Goal: Navigation & Orientation: Find specific page/section

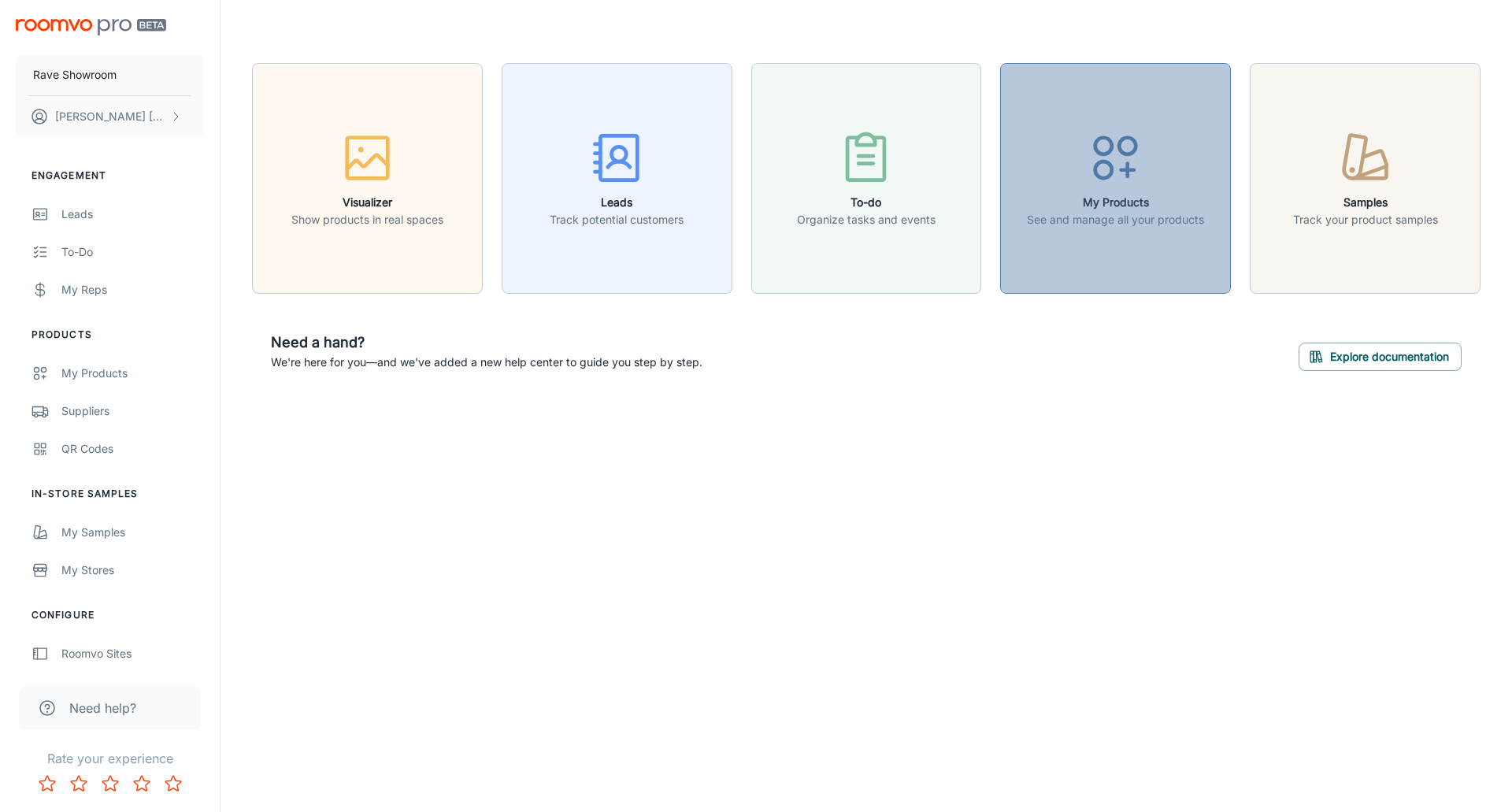
click at [1126, 195] on h6 "My Products" at bounding box center [1115, 202] width 177 height 17
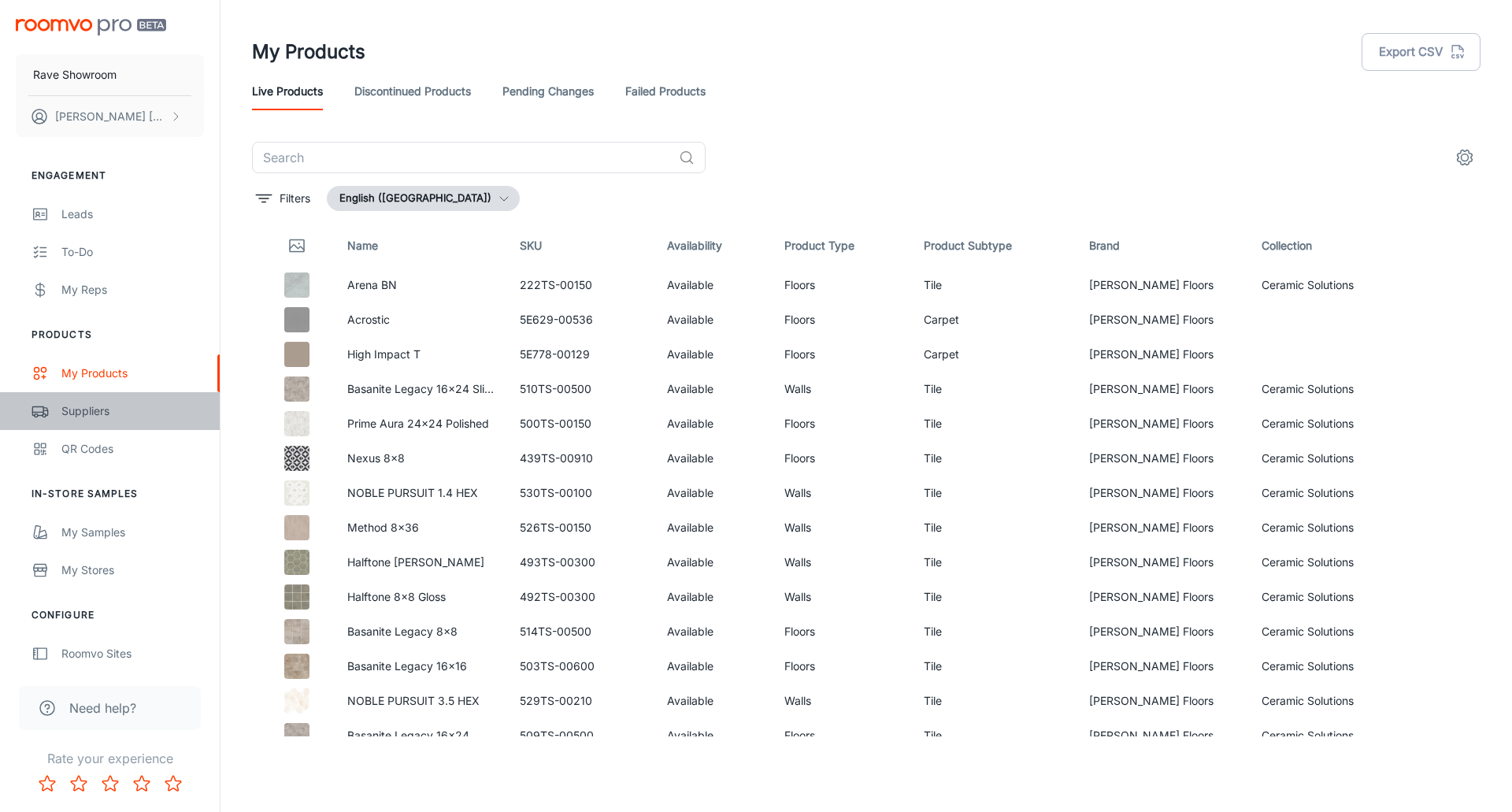
click at [83, 410] on div "Suppliers" at bounding box center [132, 410] width 143 height 17
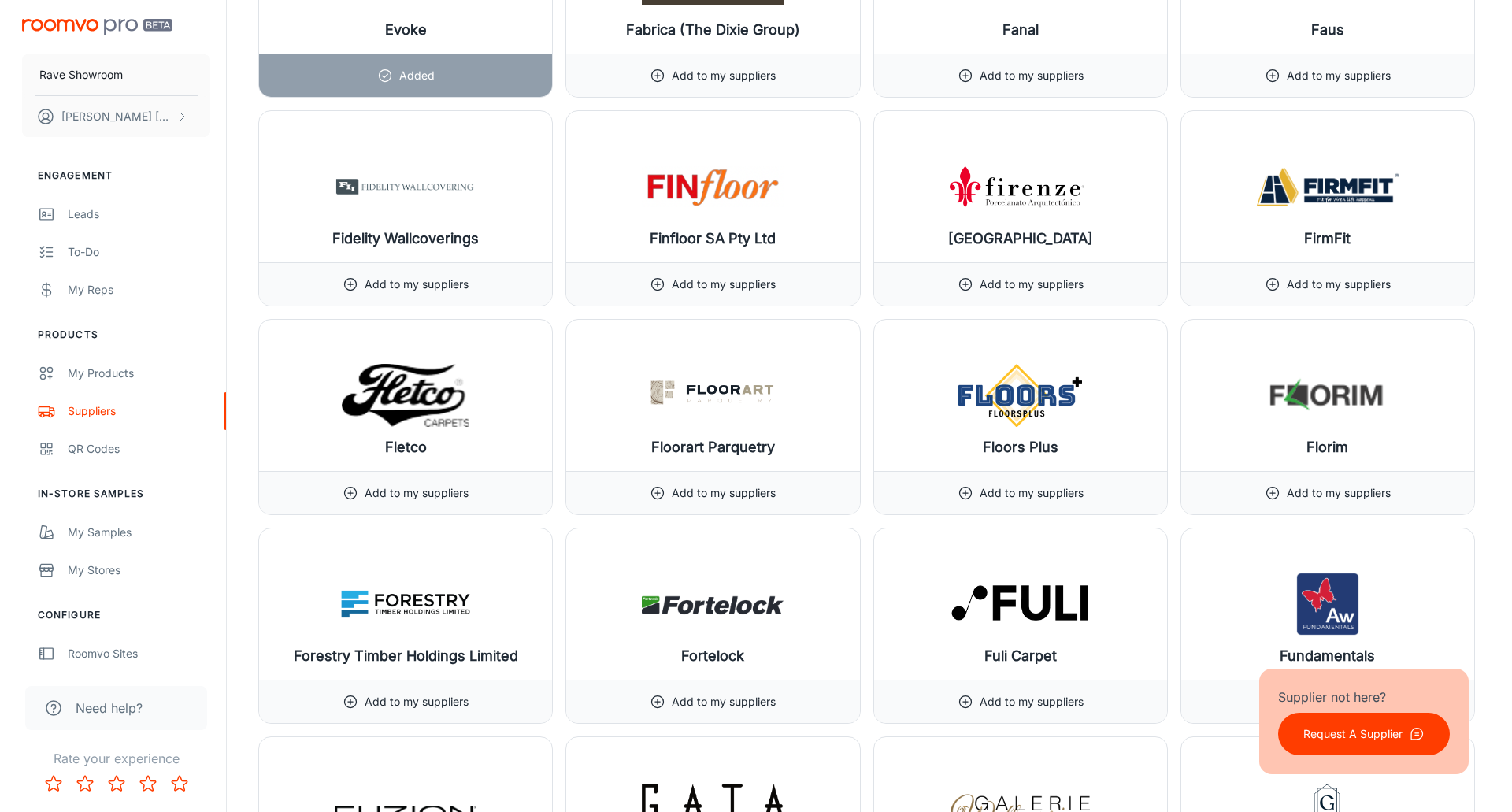
scroll to position [7637, 0]
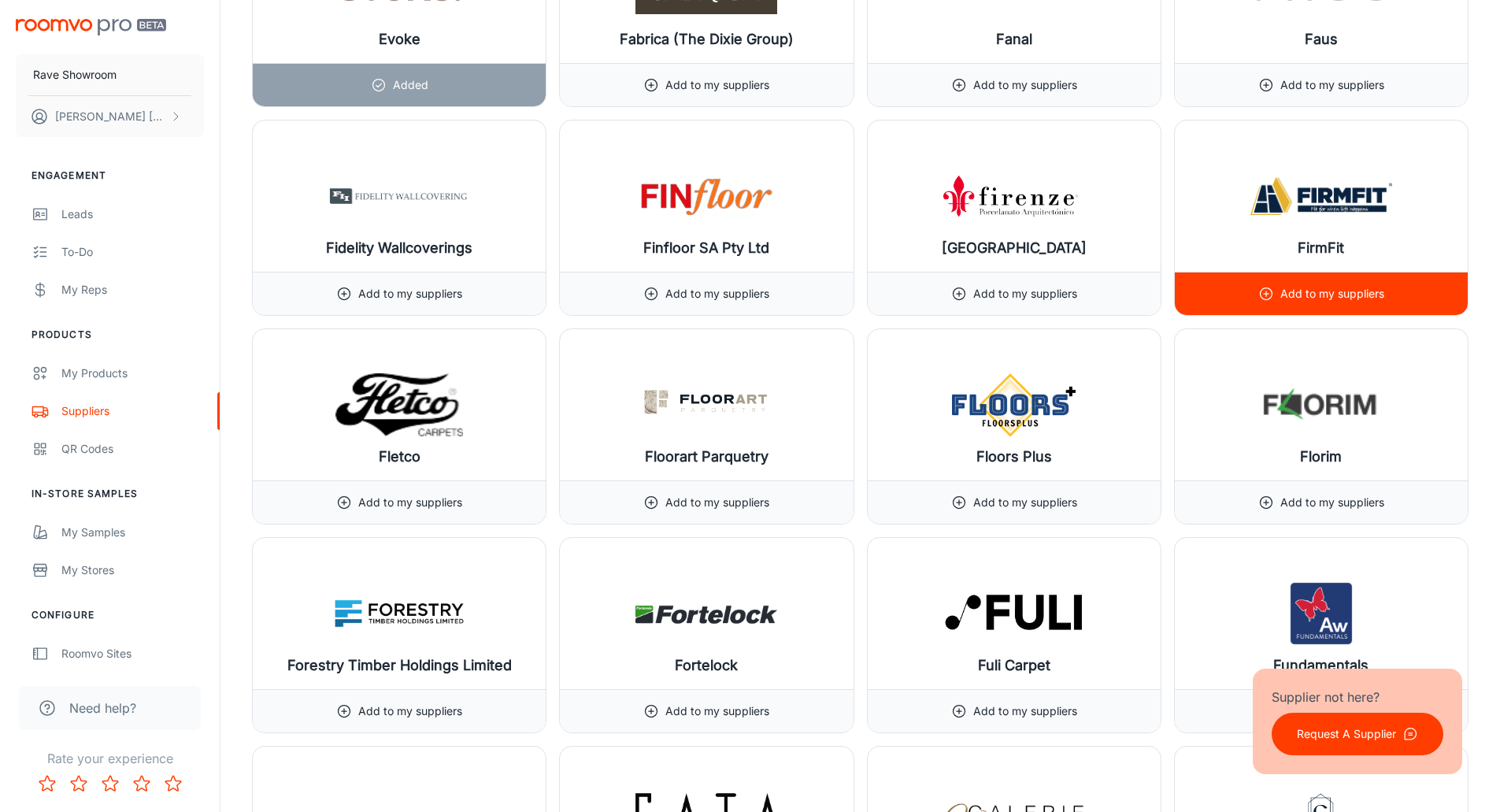
click at [1315, 243] on h6 "FirmFit" at bounding box center [1321, 248] width 47 height 22
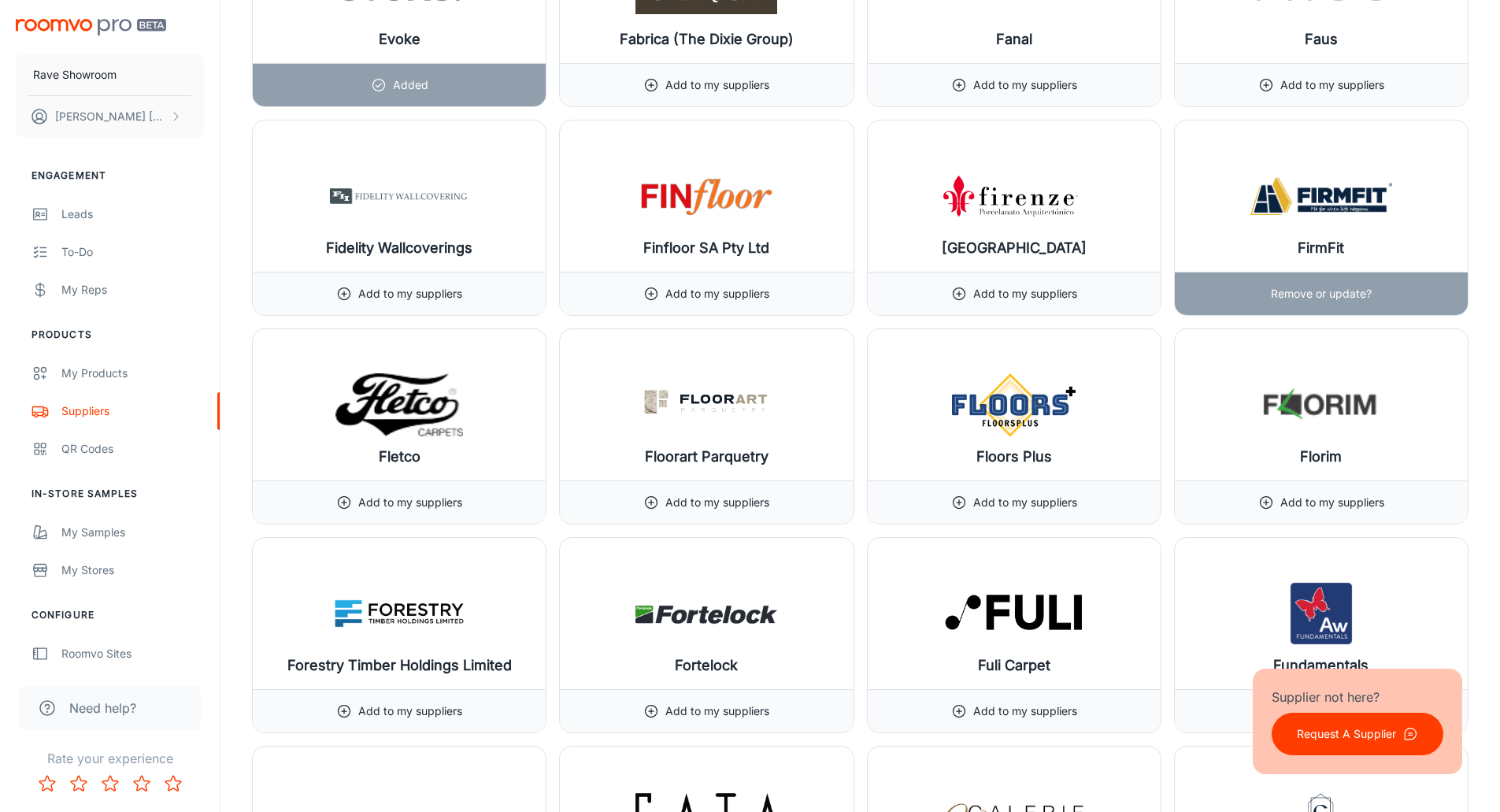
click at [1315, 245] on h6 "FirmFit" at bounding box center [1321, 248] width 47 height 22
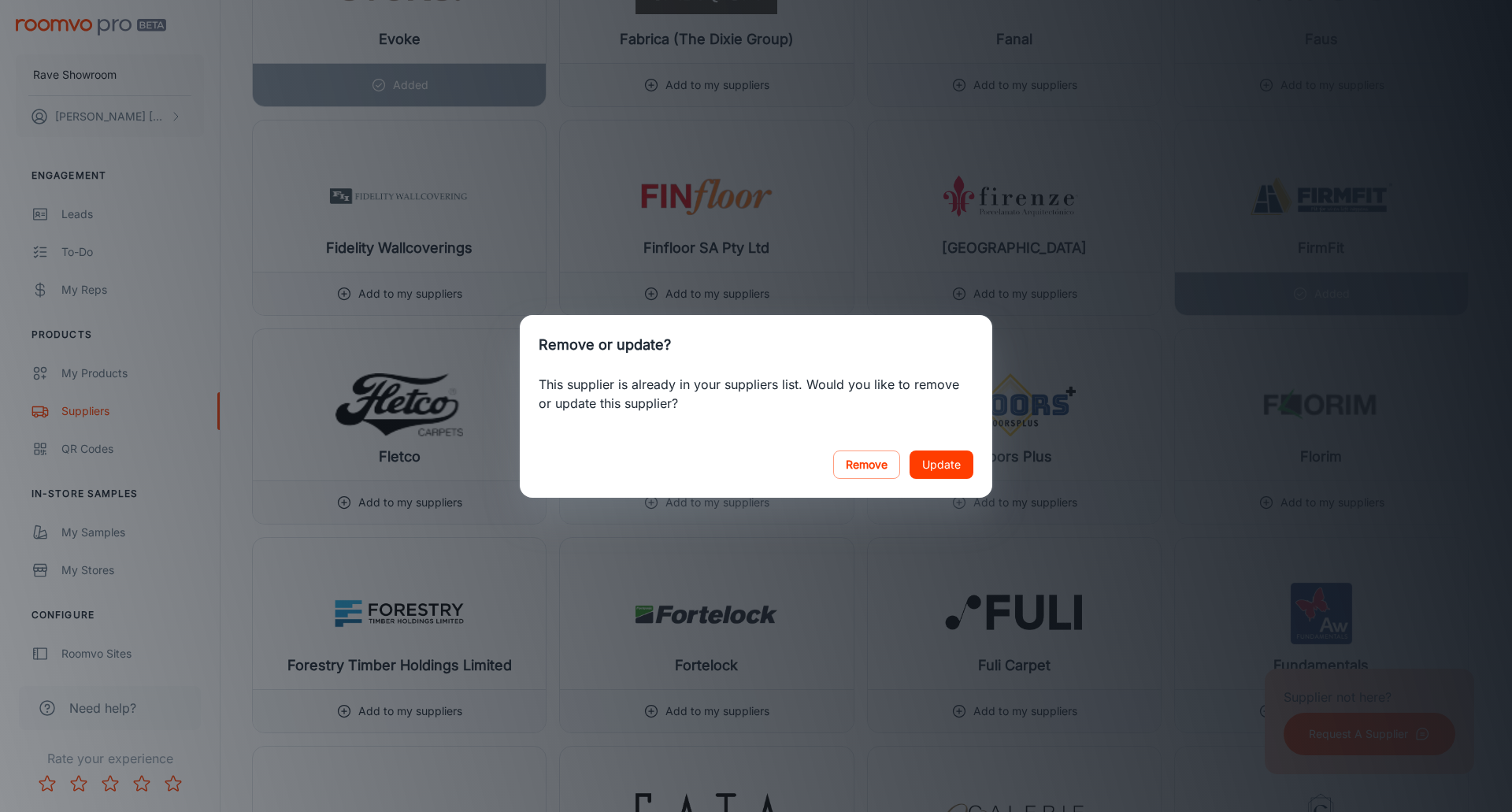
click at [1316, 245] on div "Remove or update? This supplier is already in your suppliers list. Would you li…" at bounding box center [756, 406] width 1512 height 812
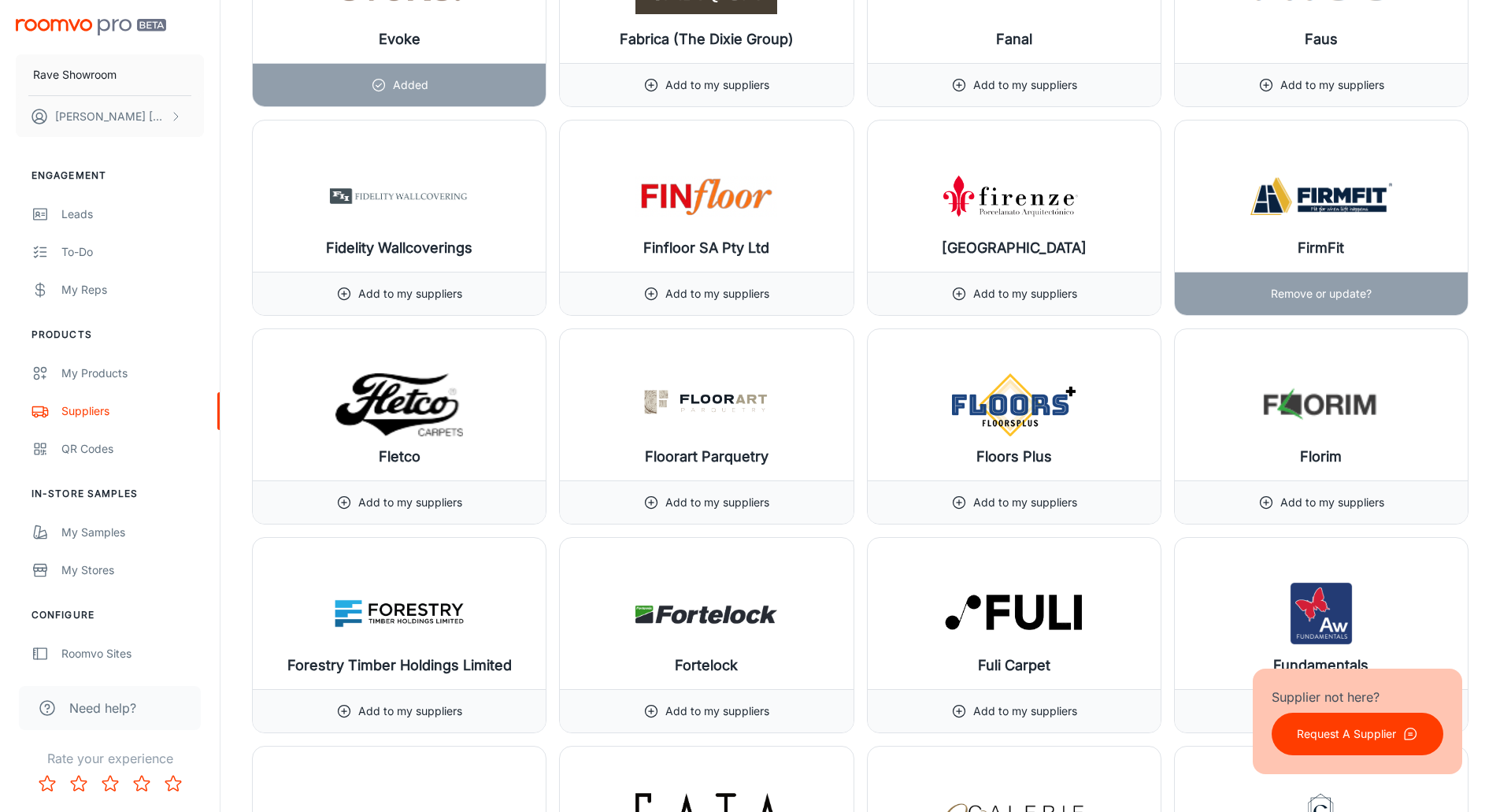
click at [1309, 294] on p "Remove or update?" at bounding box center [1321, 293] width 100 height 17
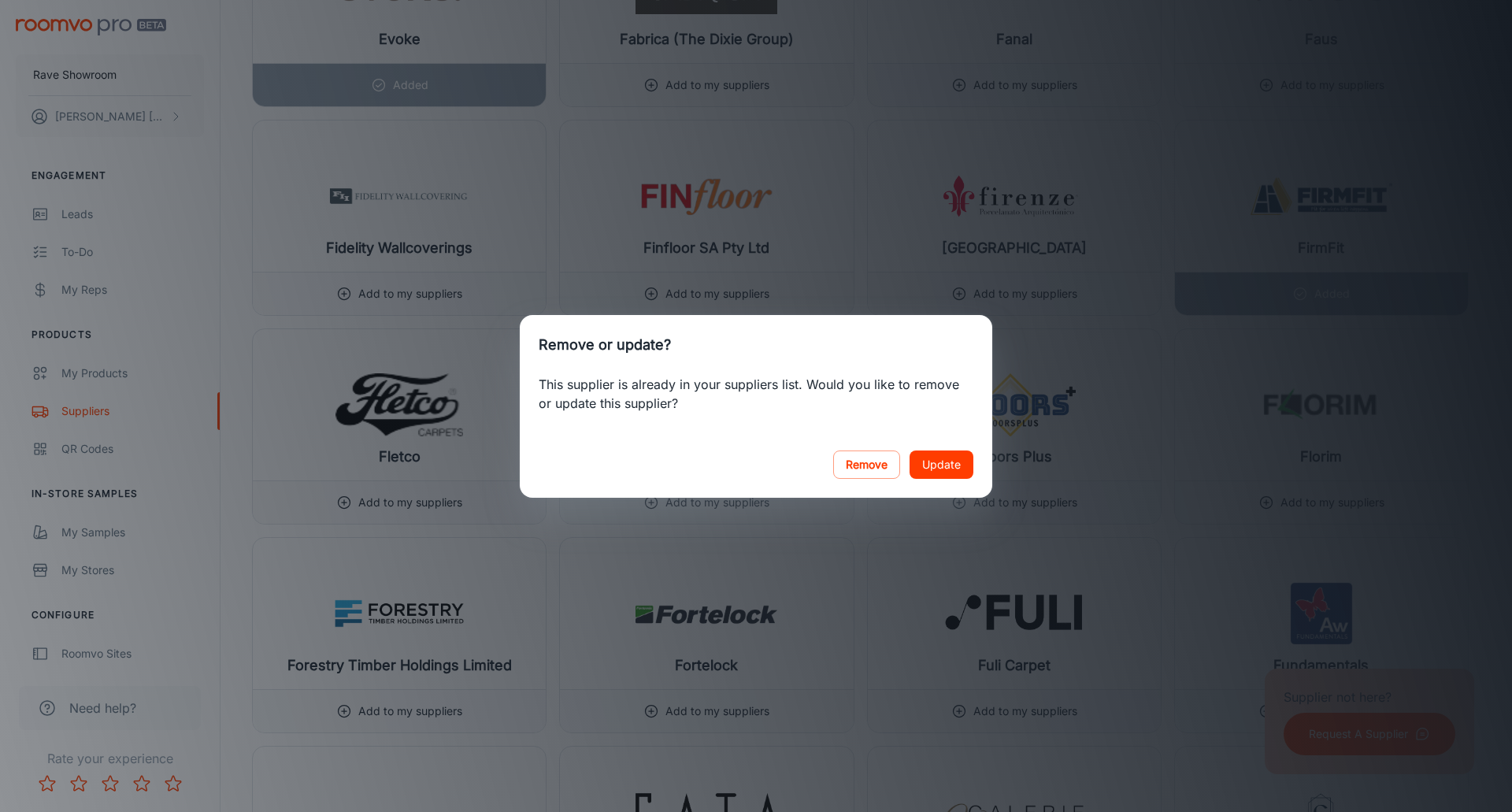
click at [936, 459] on button "Update" at bounding box center [942, 464] width 64 height 28
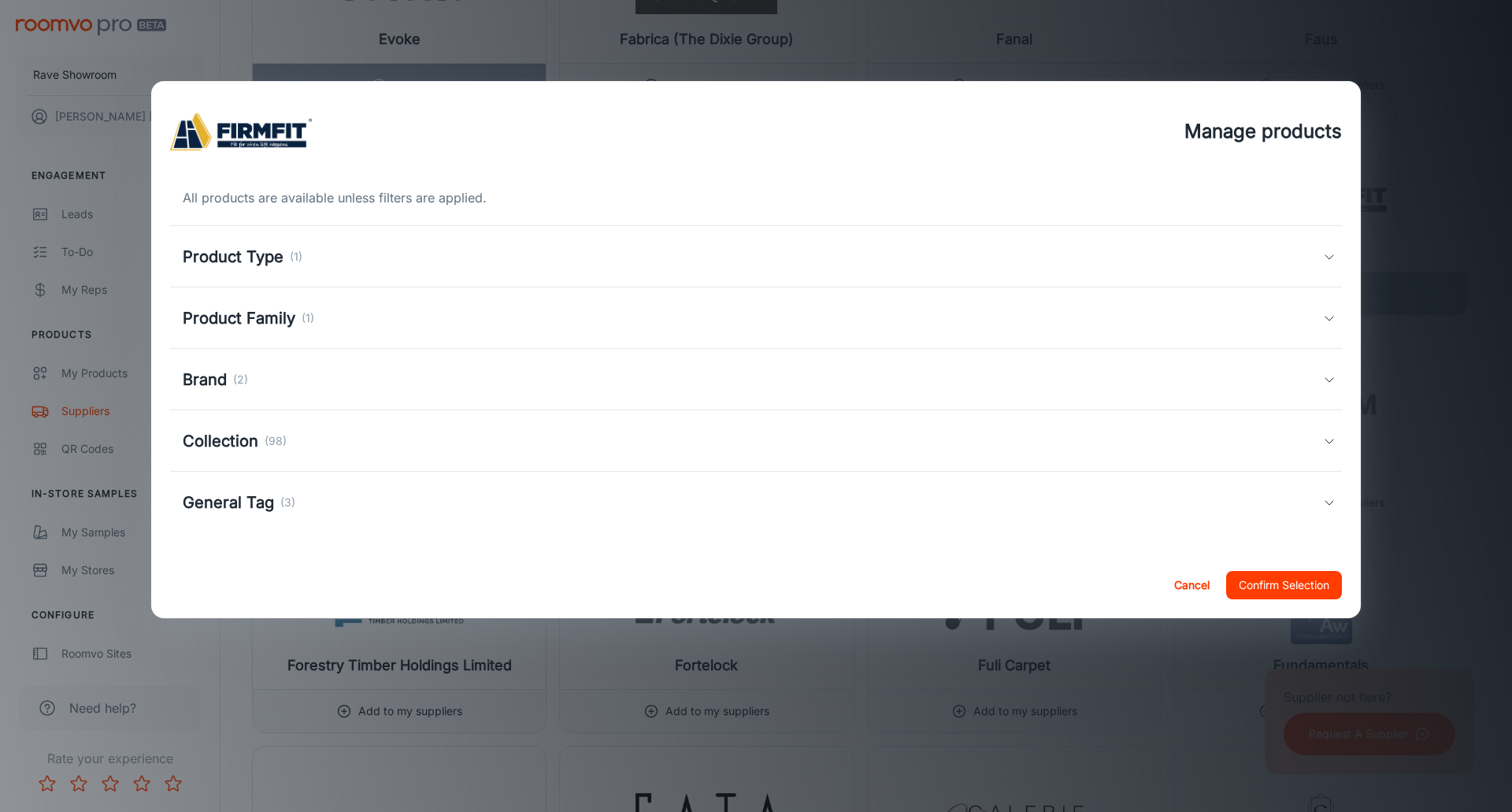
click at [238, 442] on h5 "Collection" at bounding box center [220, 441] width 76 height 24
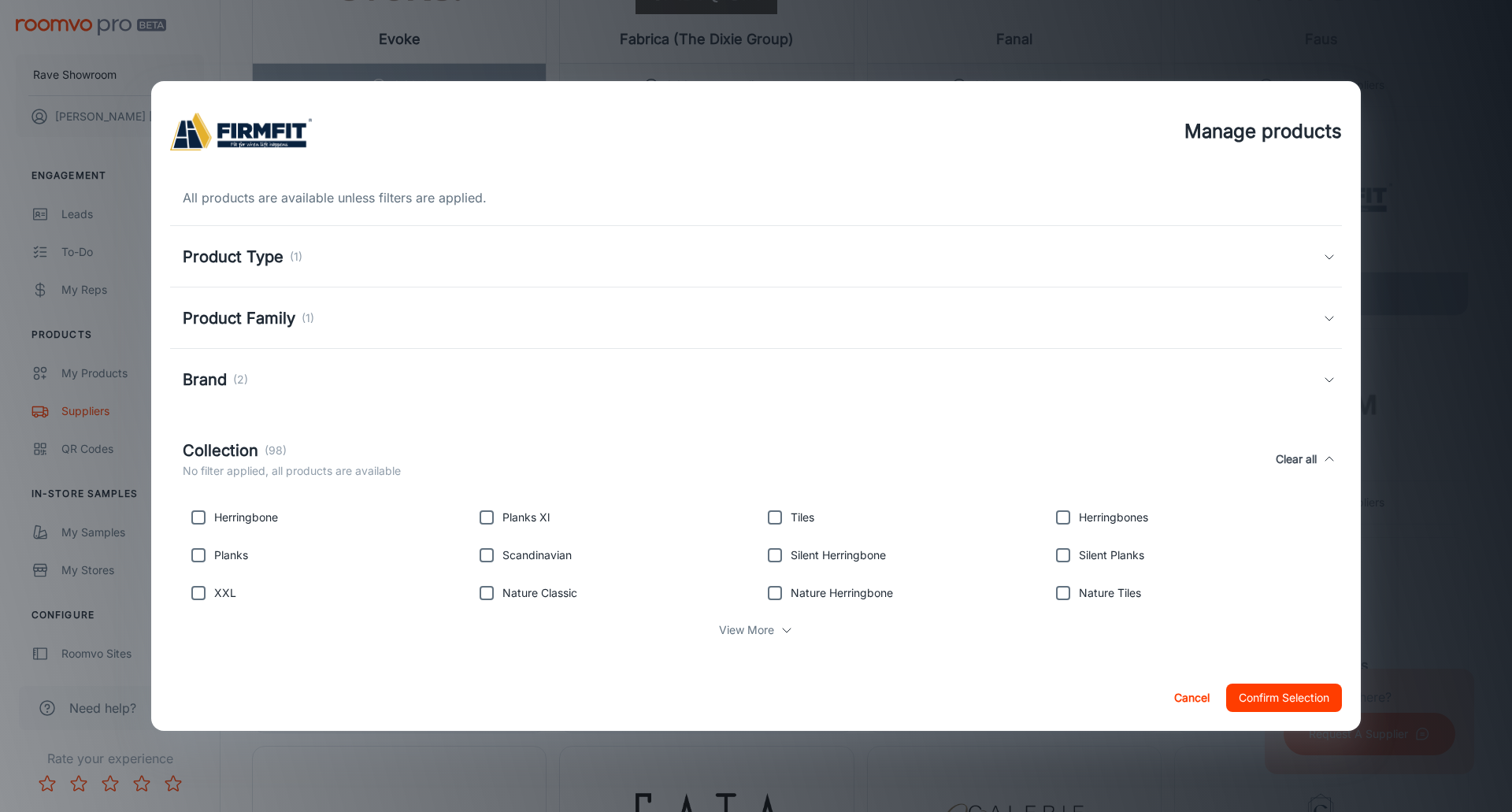
click at [782, 629] on icon at bounding box center [787, 630] width 13 height 13
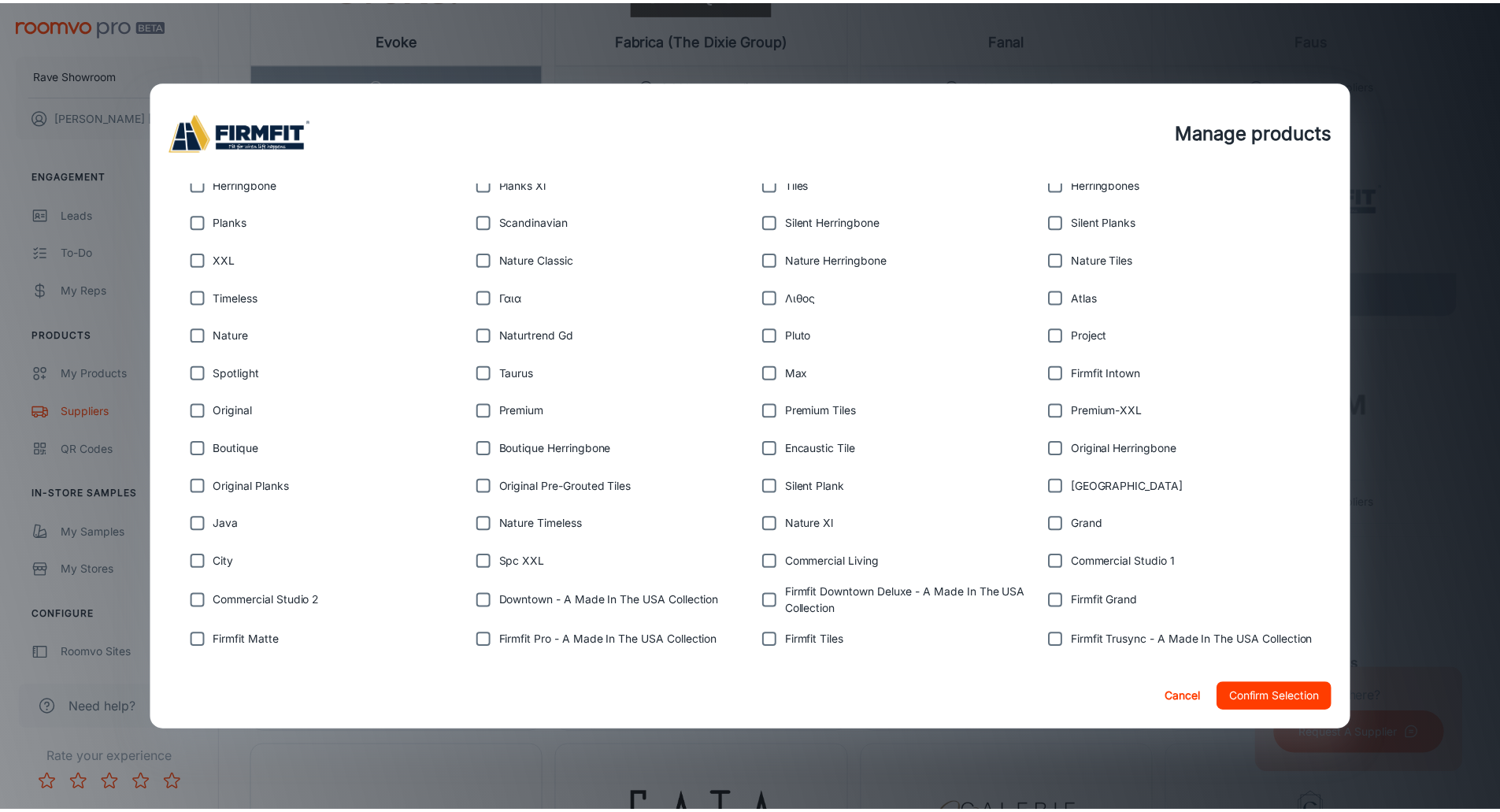
scroll to position [0, 0]
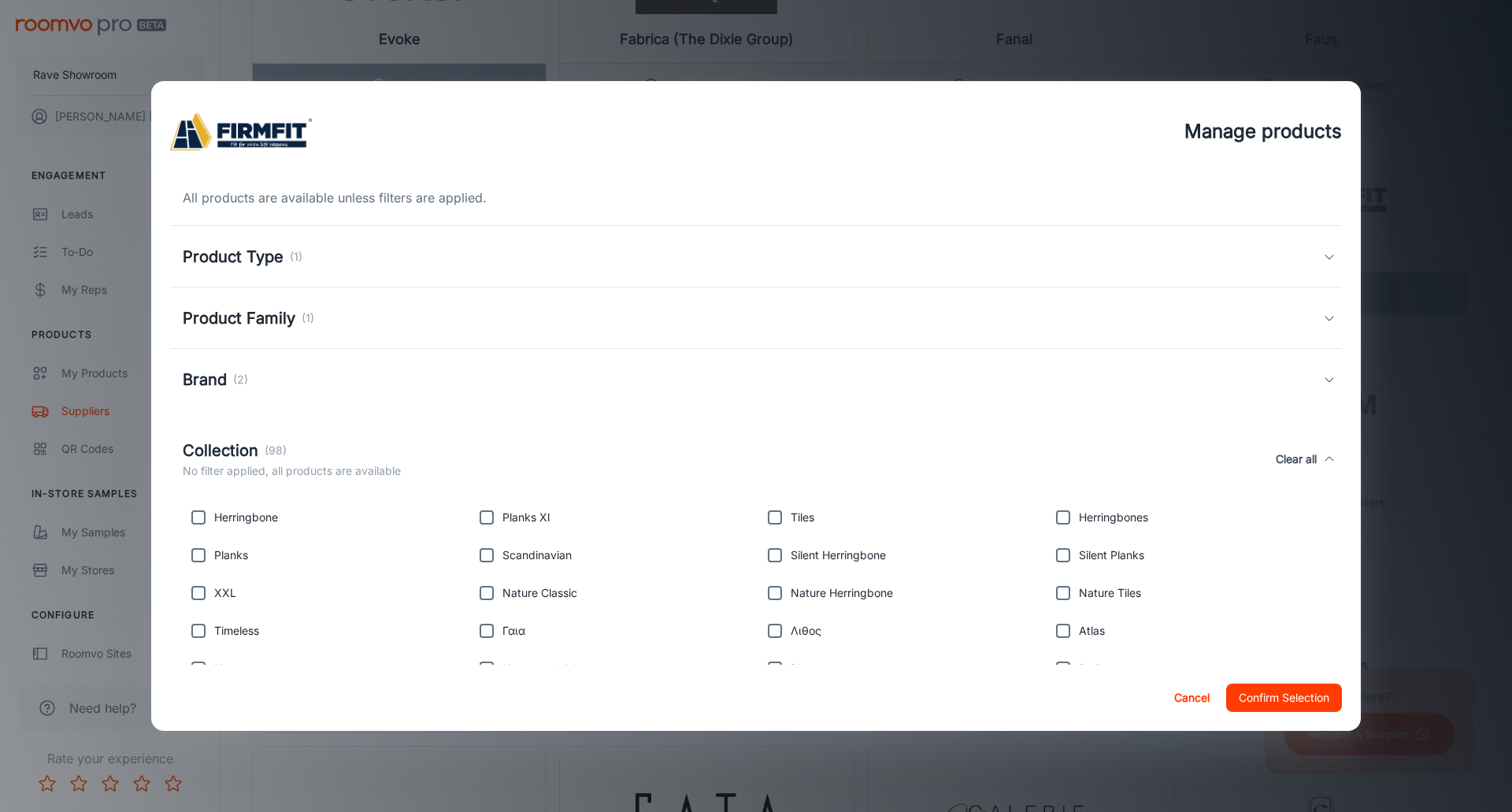
click at [1190, 698] on button "Cancel" at bounding box center [1191, 697] width 50 height 28
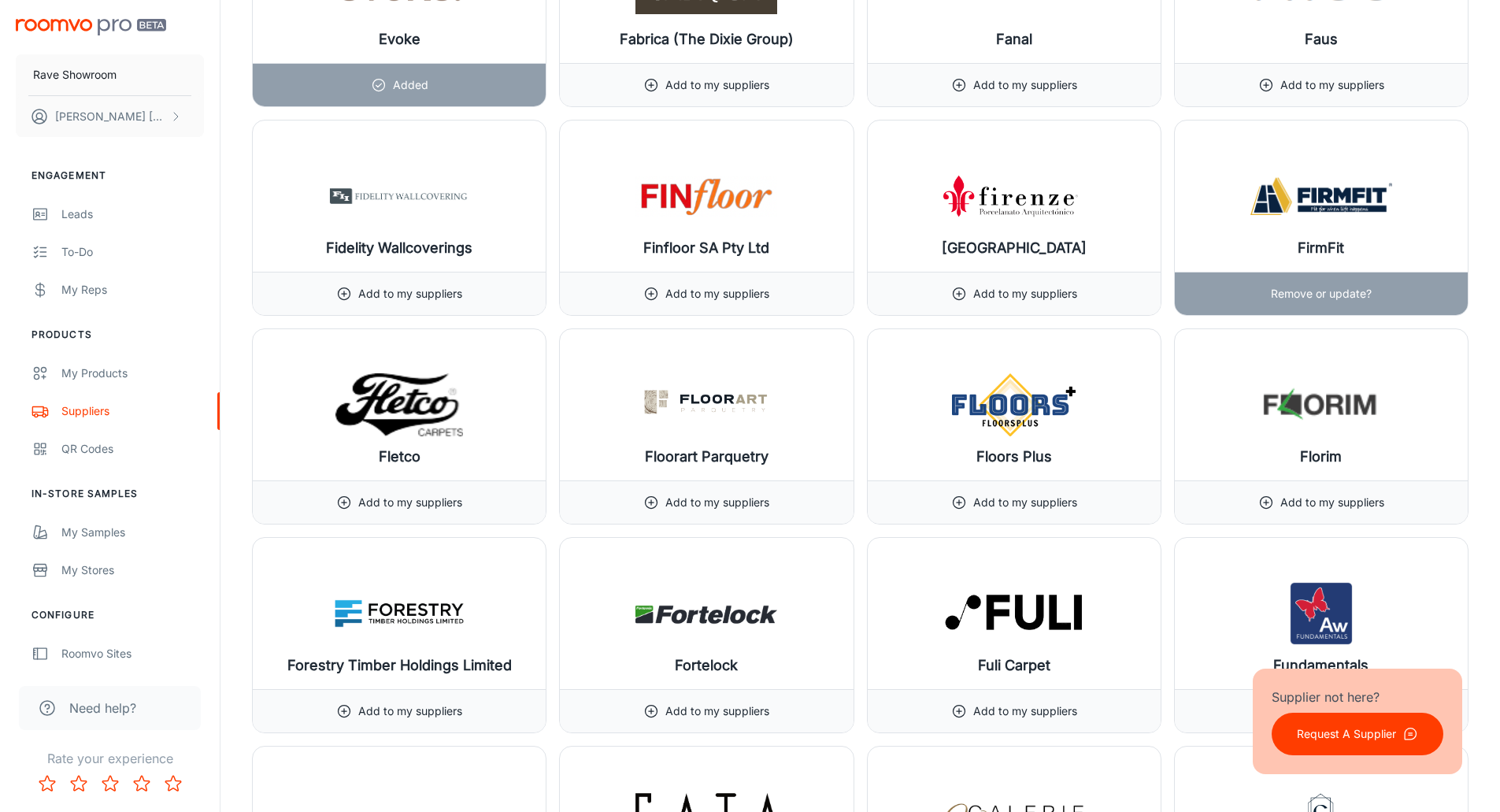
click at [1305, 297] on p "Remove or update?" at bounding box center [1321, 293] width 100 height 17
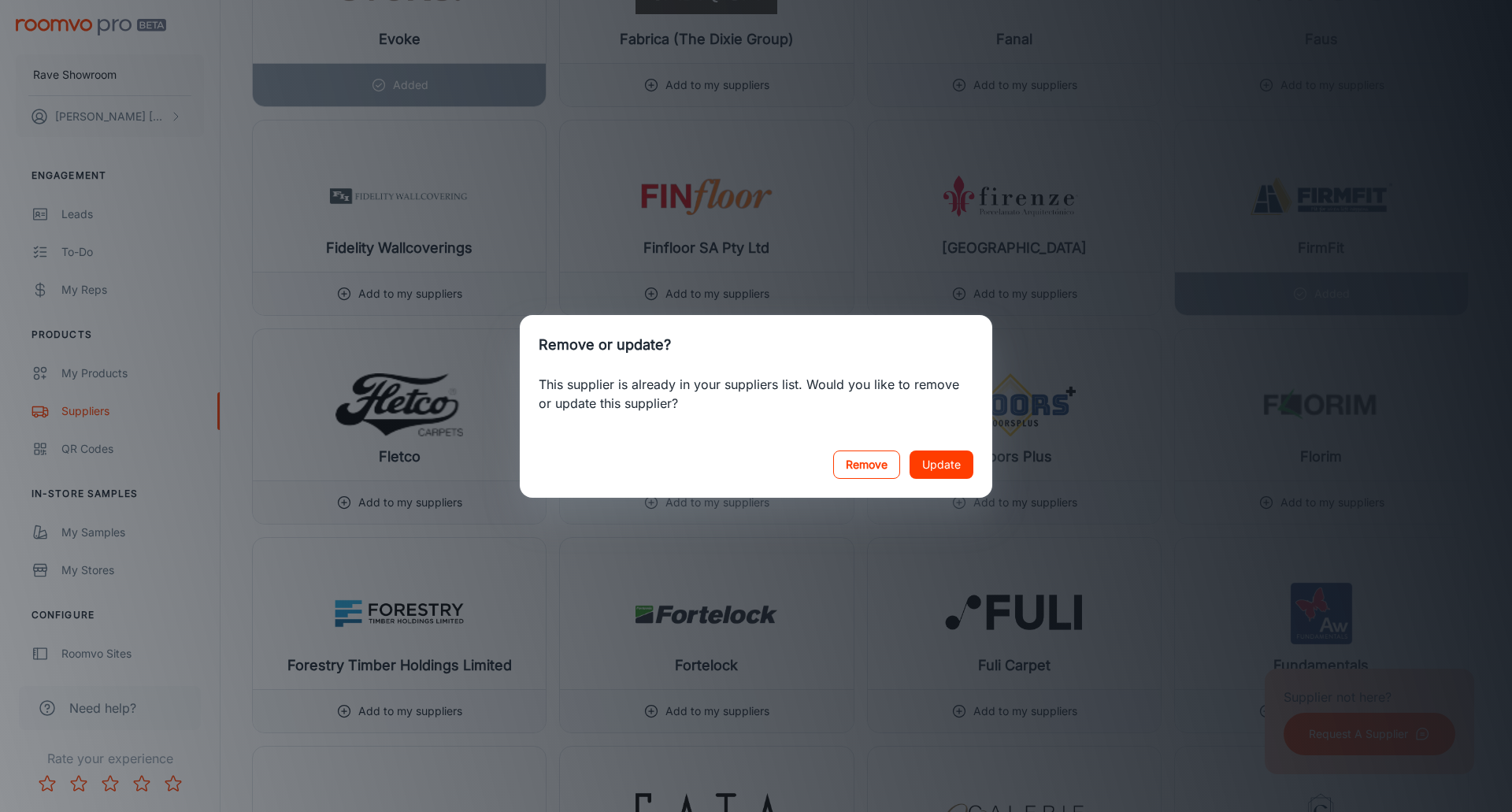
click at [874, 470] on button "Remove" at bounding box center [866, 464] width 67 height 28
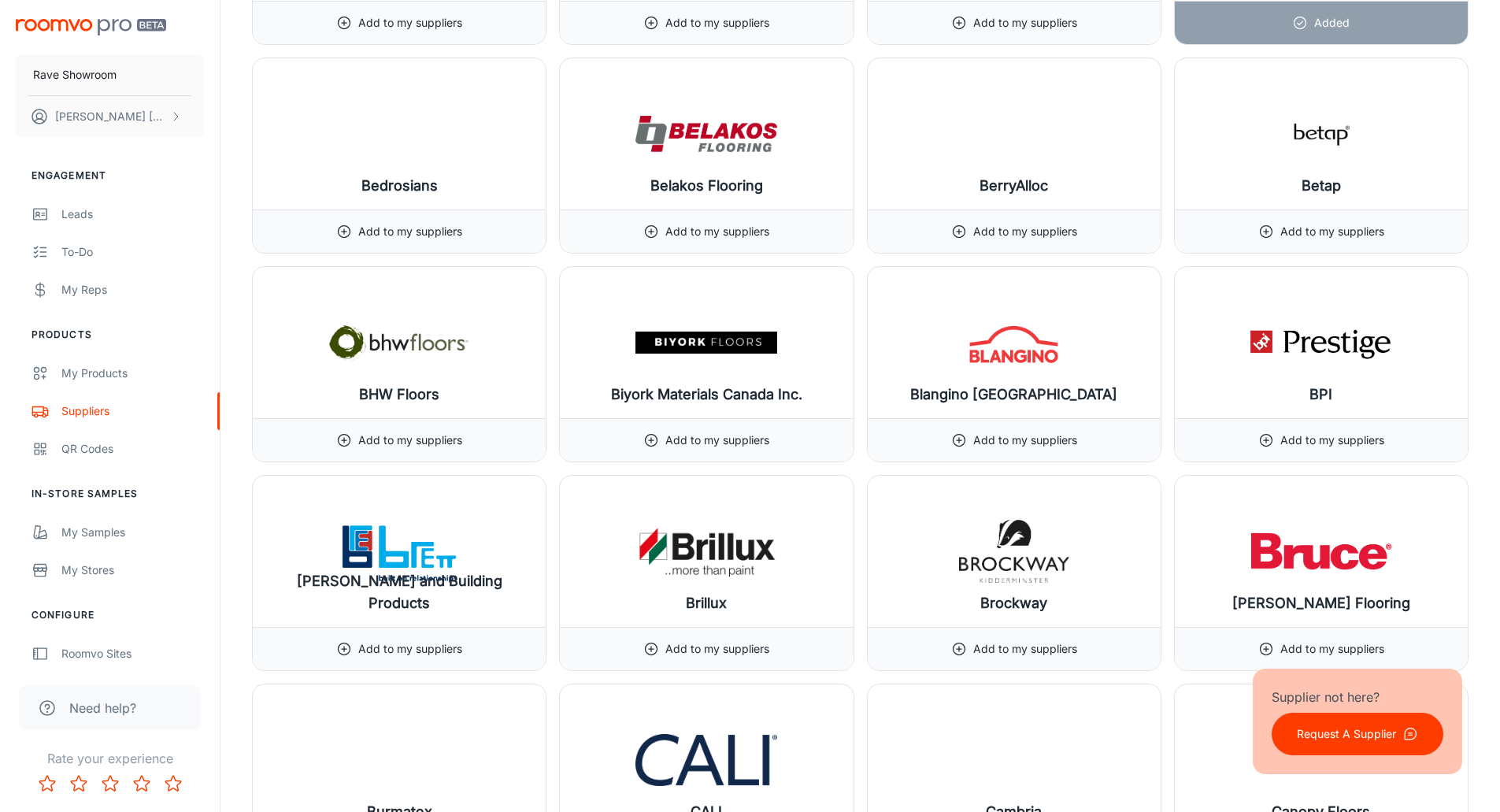
scroll to position [3386, 0]
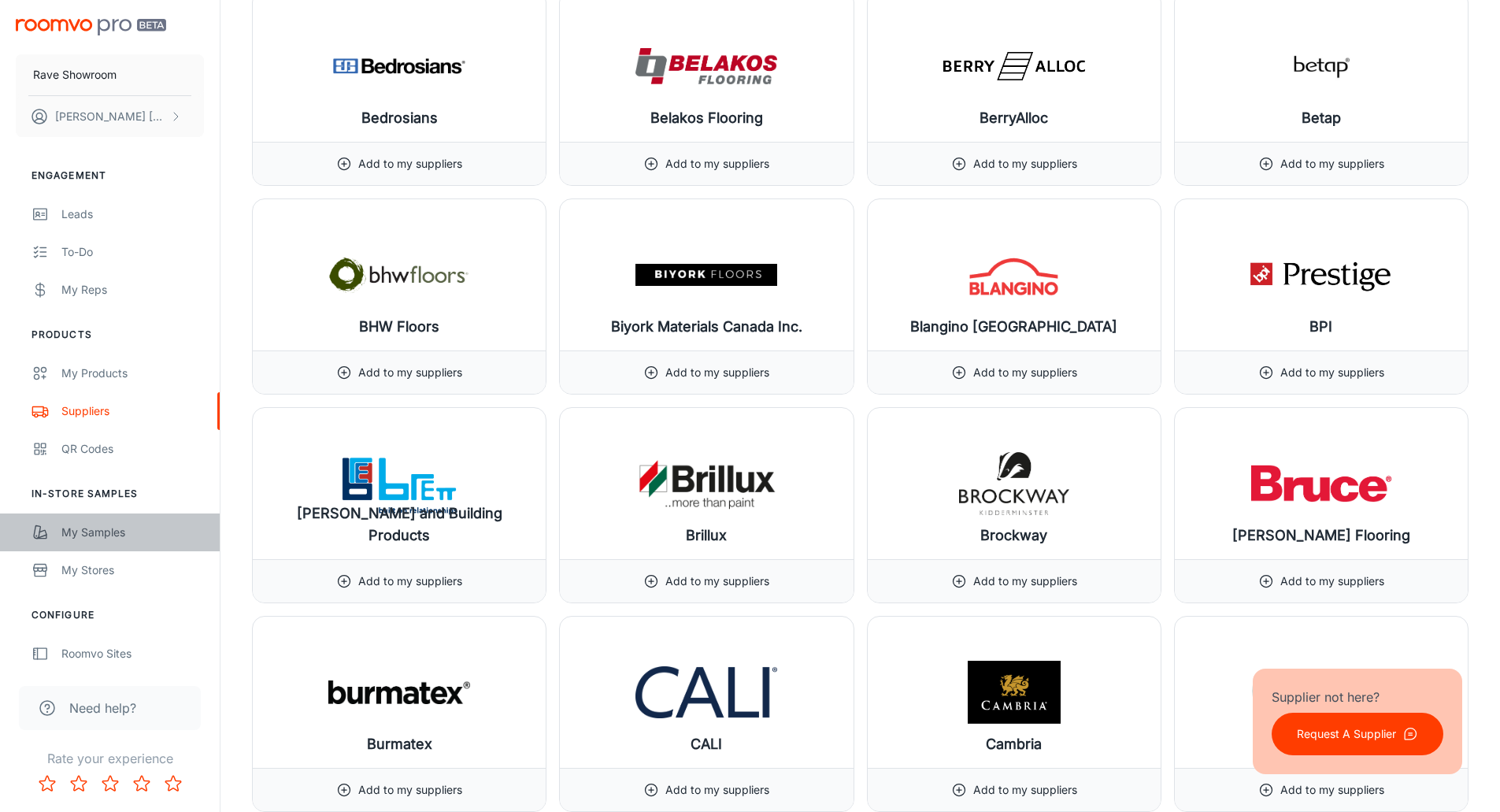
click at [85, 531] on div "My Samples" at bounding box center [132, 532] width 143 height 17
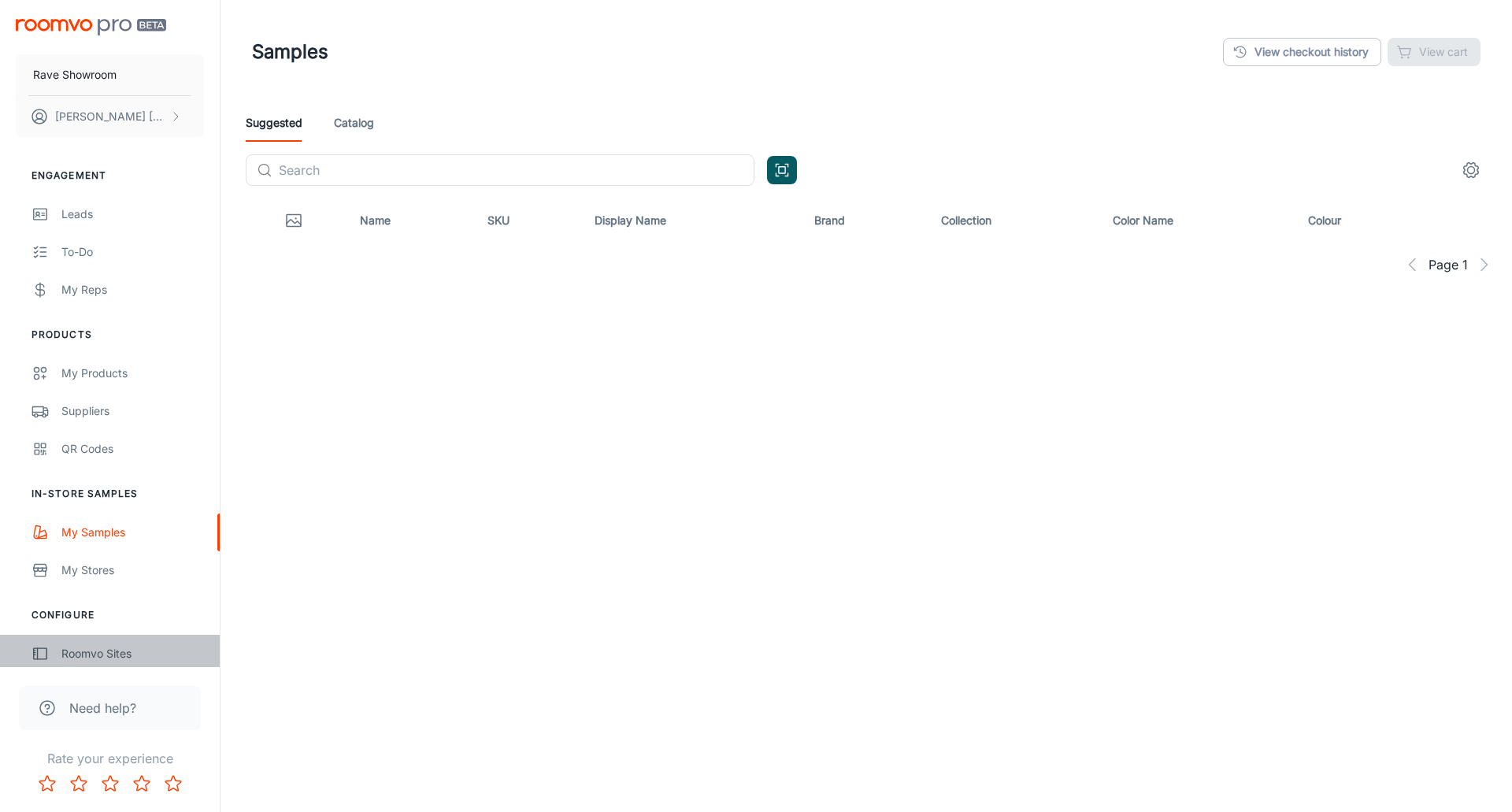
click at [83, 653] on div "Roomvo Sites" at bounding box center [132, 653] width 143 height 17
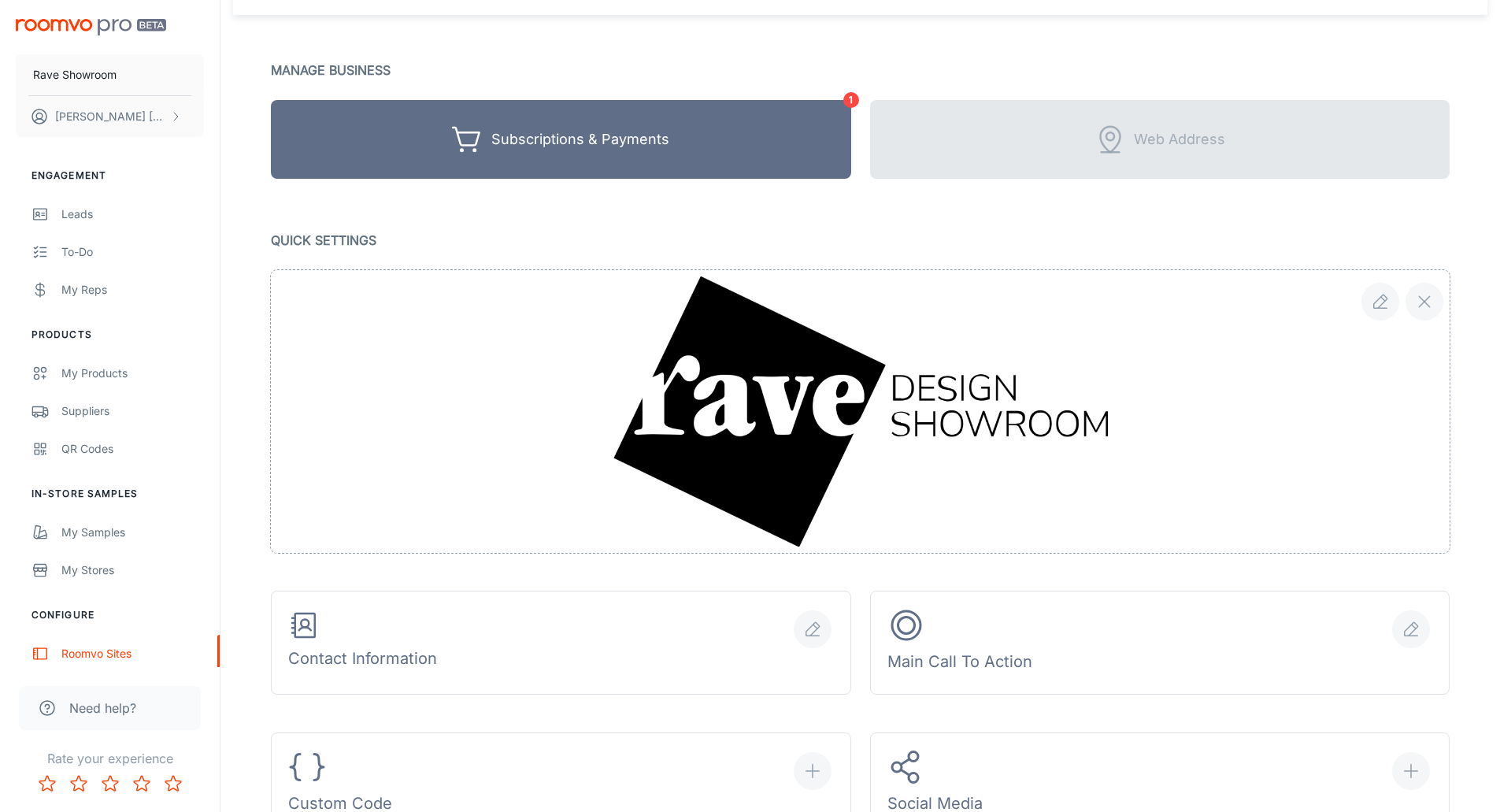
scroll to position [79, 0]
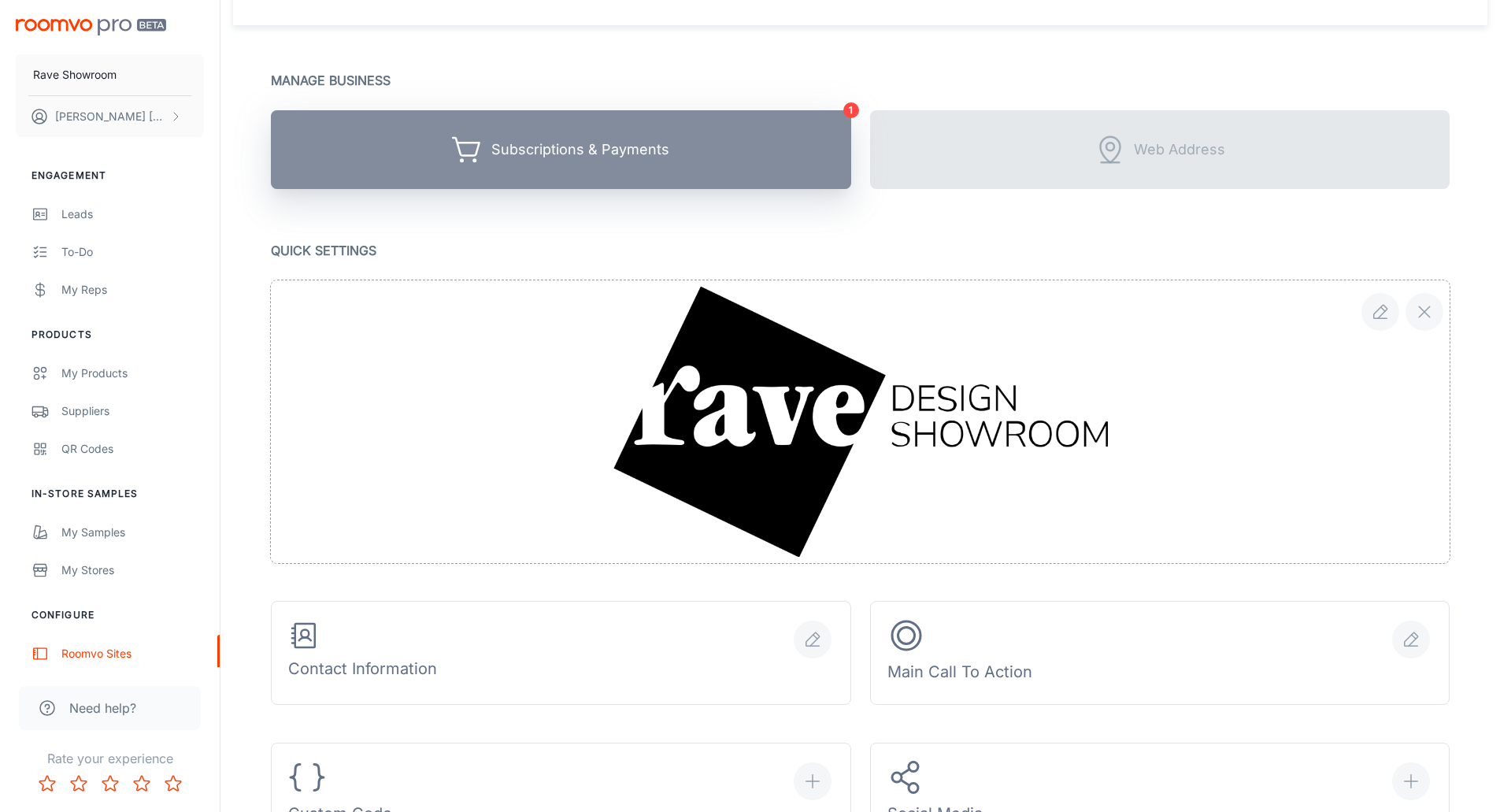
click at [638, 152] on div "Subscriptions & Payments" at bounding box center [580, 150] width 178 height 25
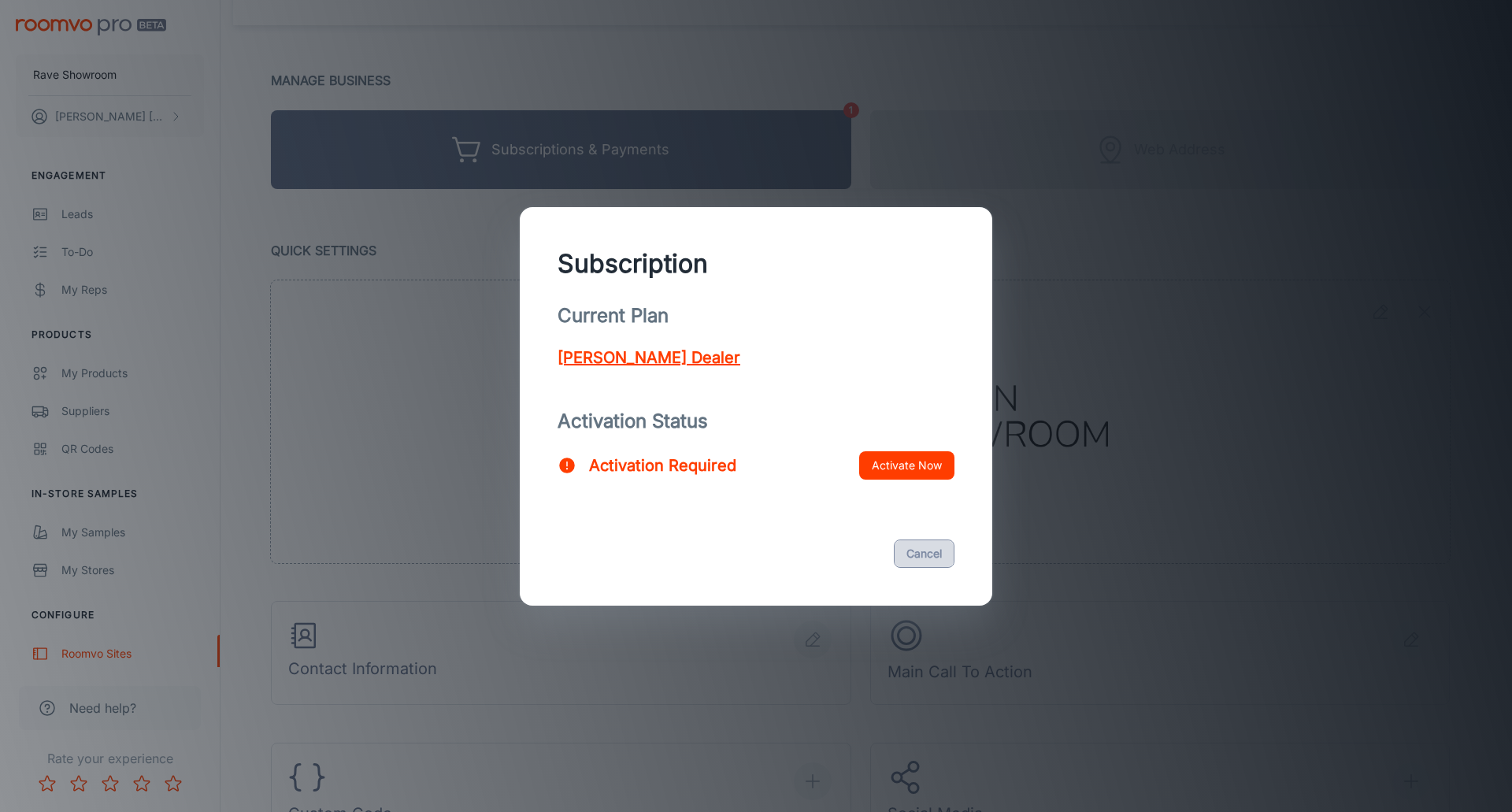
click at [934, 554] on button "Cancel" at bounding box center [924, 553] width 60 height 28
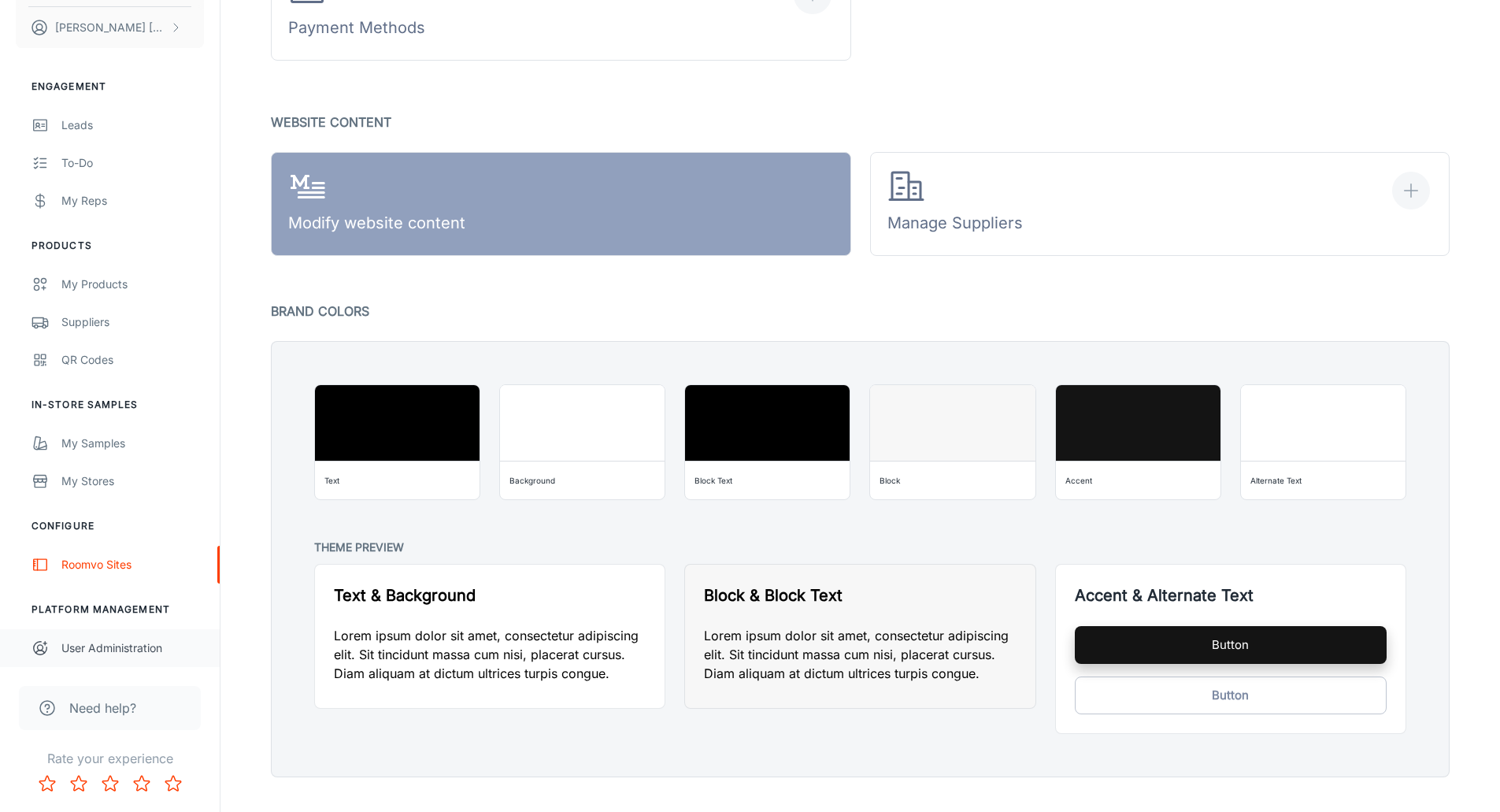
scroll to position [1035, 0]
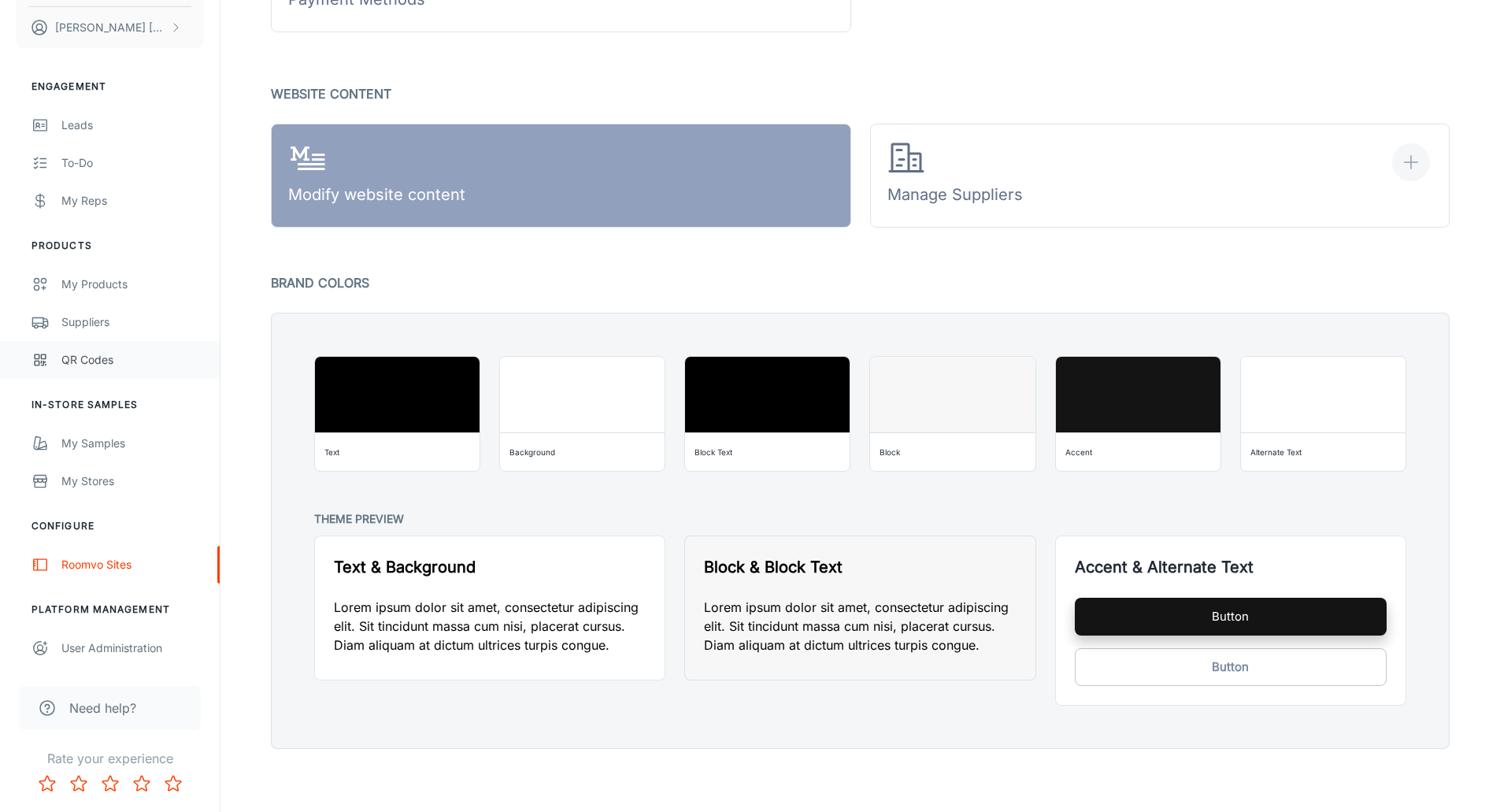
click at [94, 366] on div "QR Codes" at bounding box center [132, 359] width 143 height 17
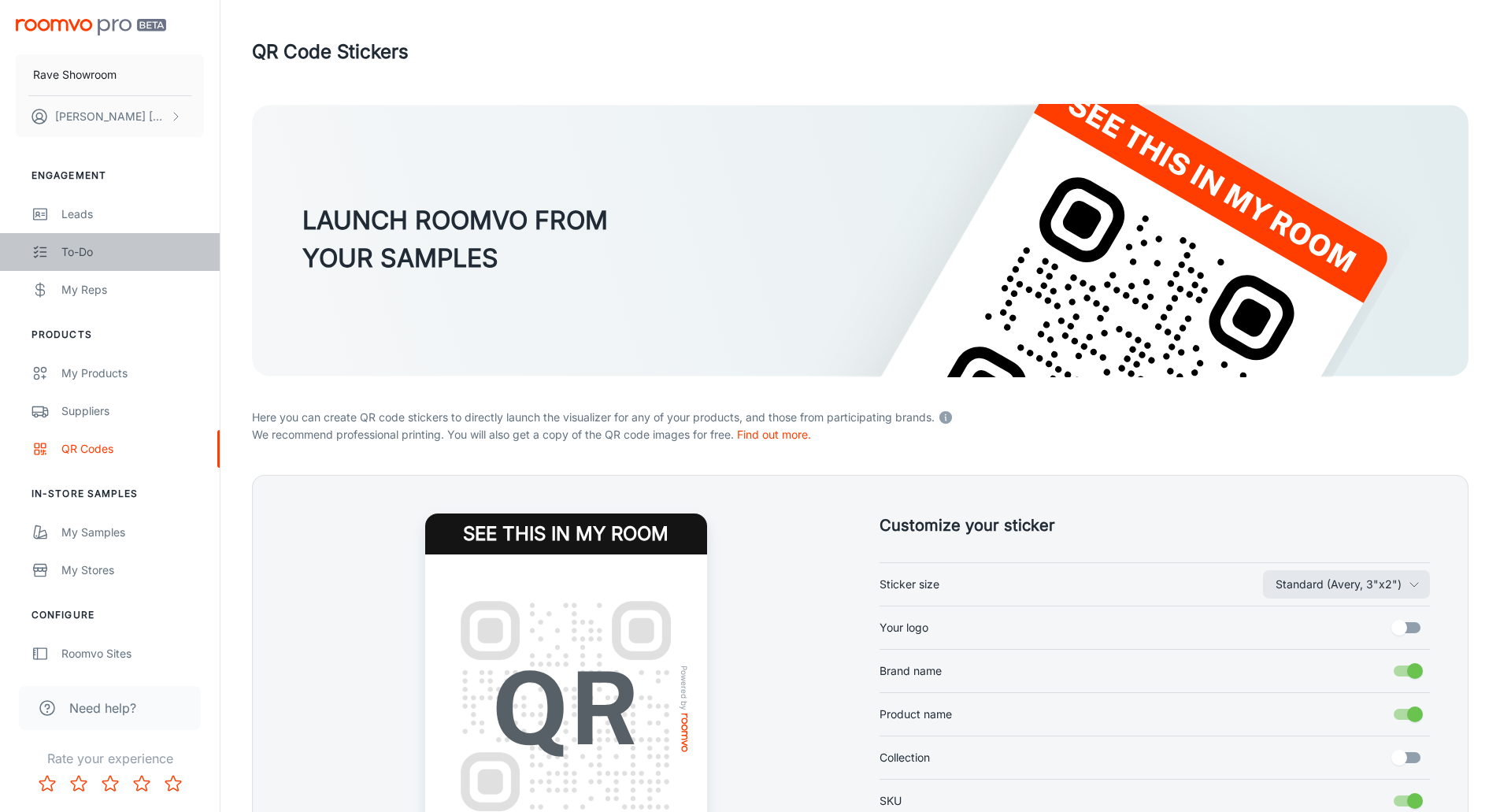
click at [71, 251] on div "To-do" at bounding box center [132, 251] width 143 height 17
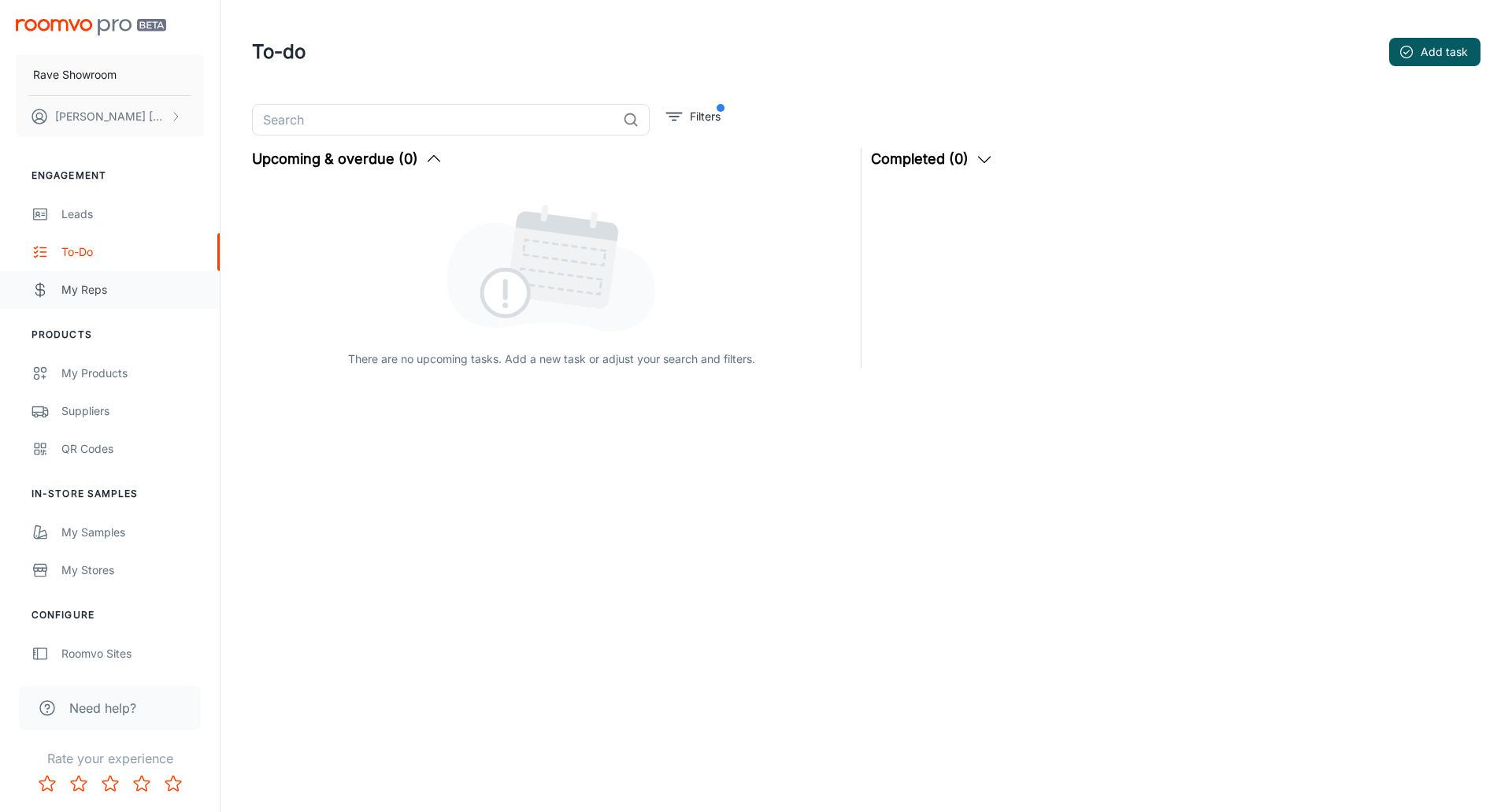
click at [73, 291] on div "My Reps" at bounding box center [132, 290] width 143 height 17
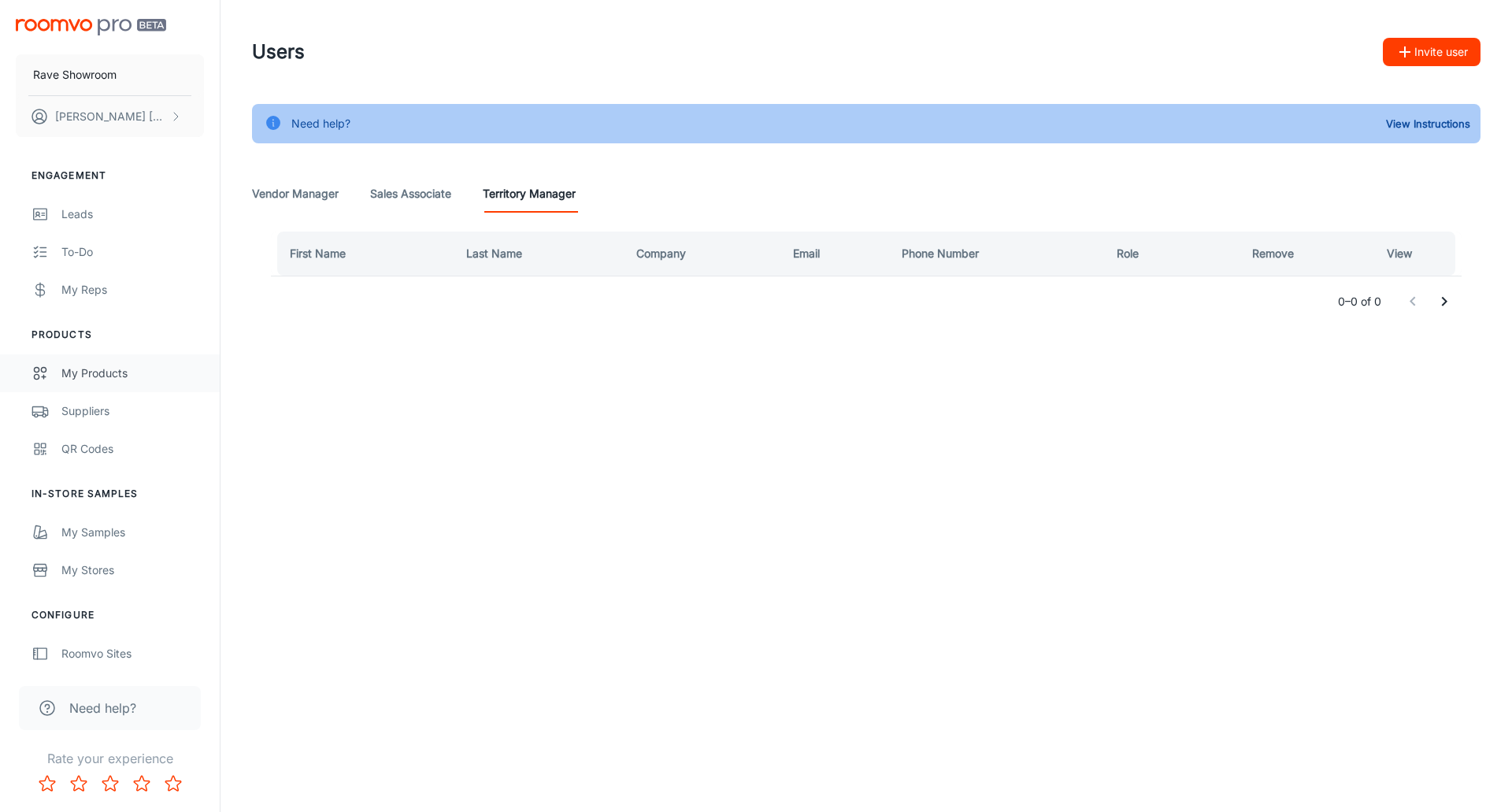
click at [68, 374] on div "My Products" at bounding box center [132, 373] width 143 height 17
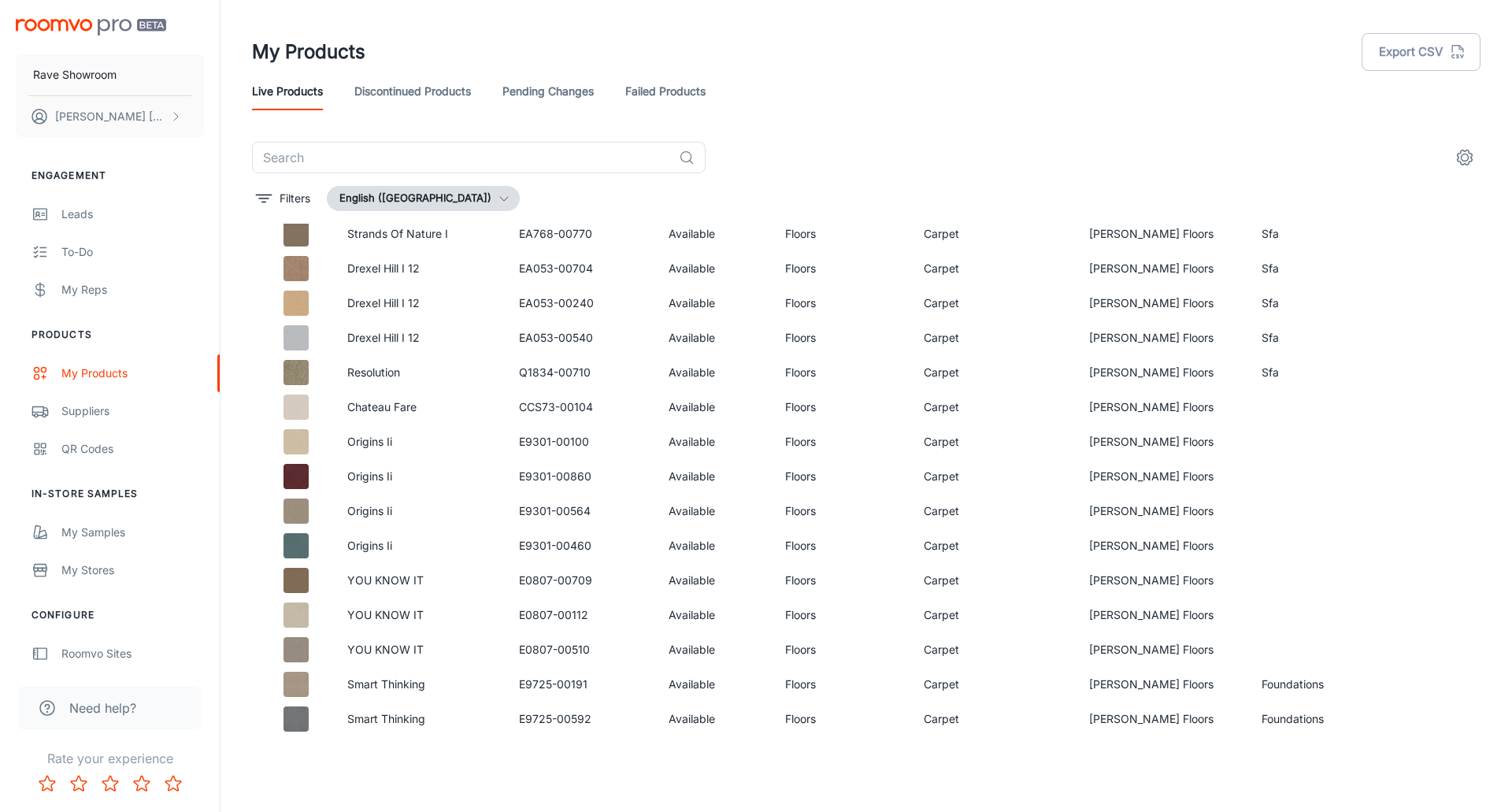
scroll to position [5336, 0]
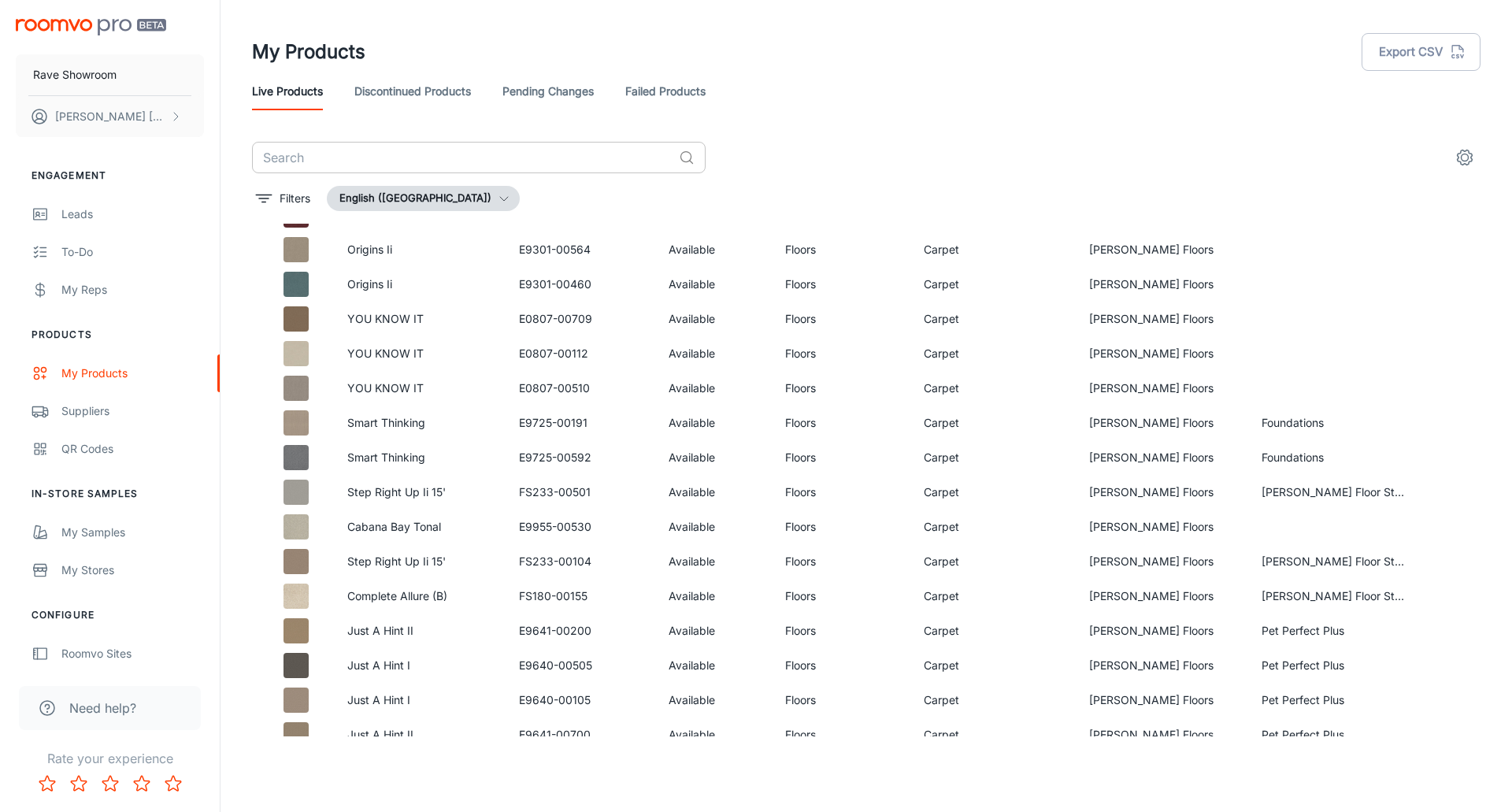
click at [362, 157] on input "text" at bounding box center [462, 157] width 420 height 31
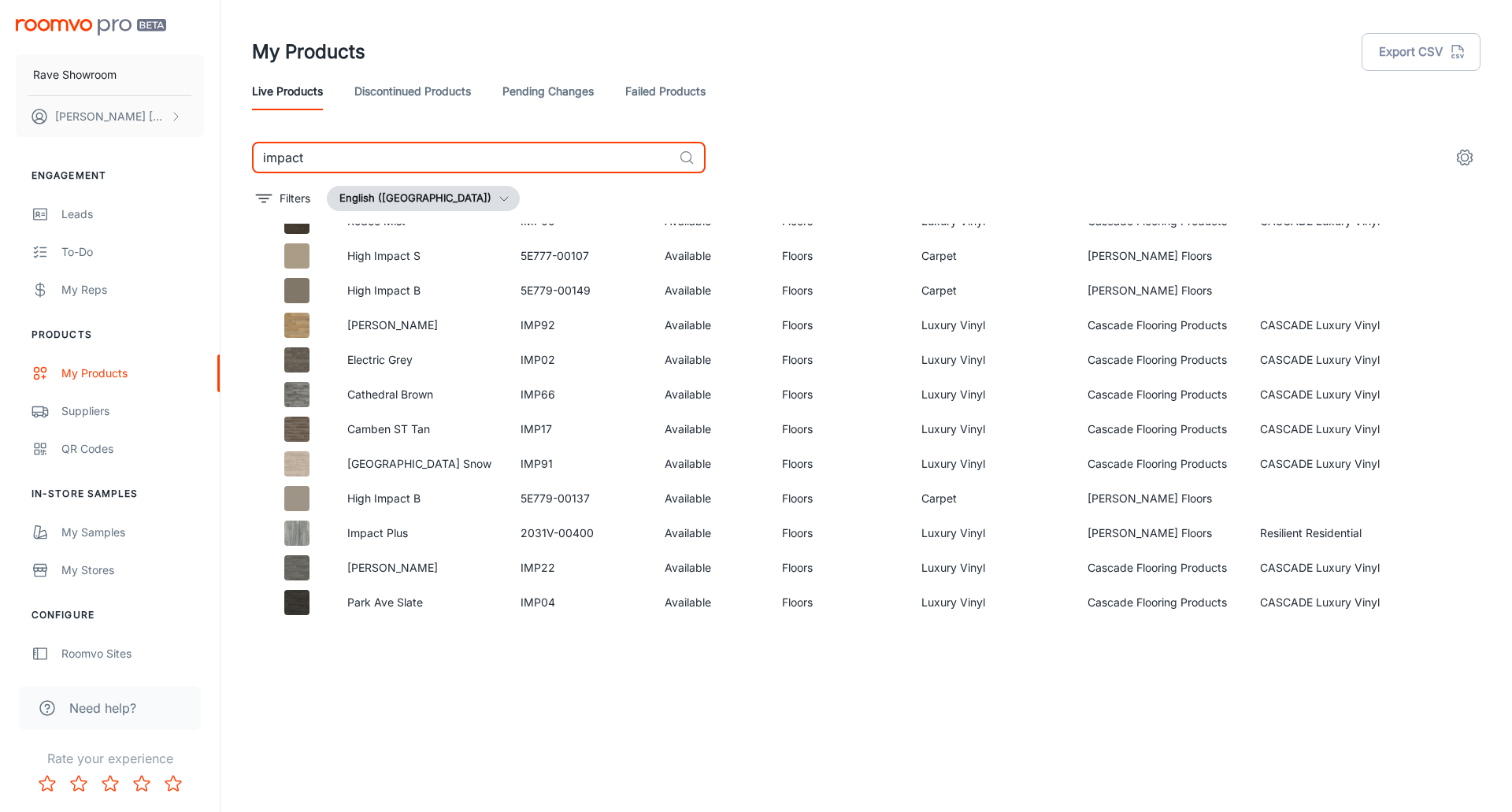
scroll to position [902, 0]
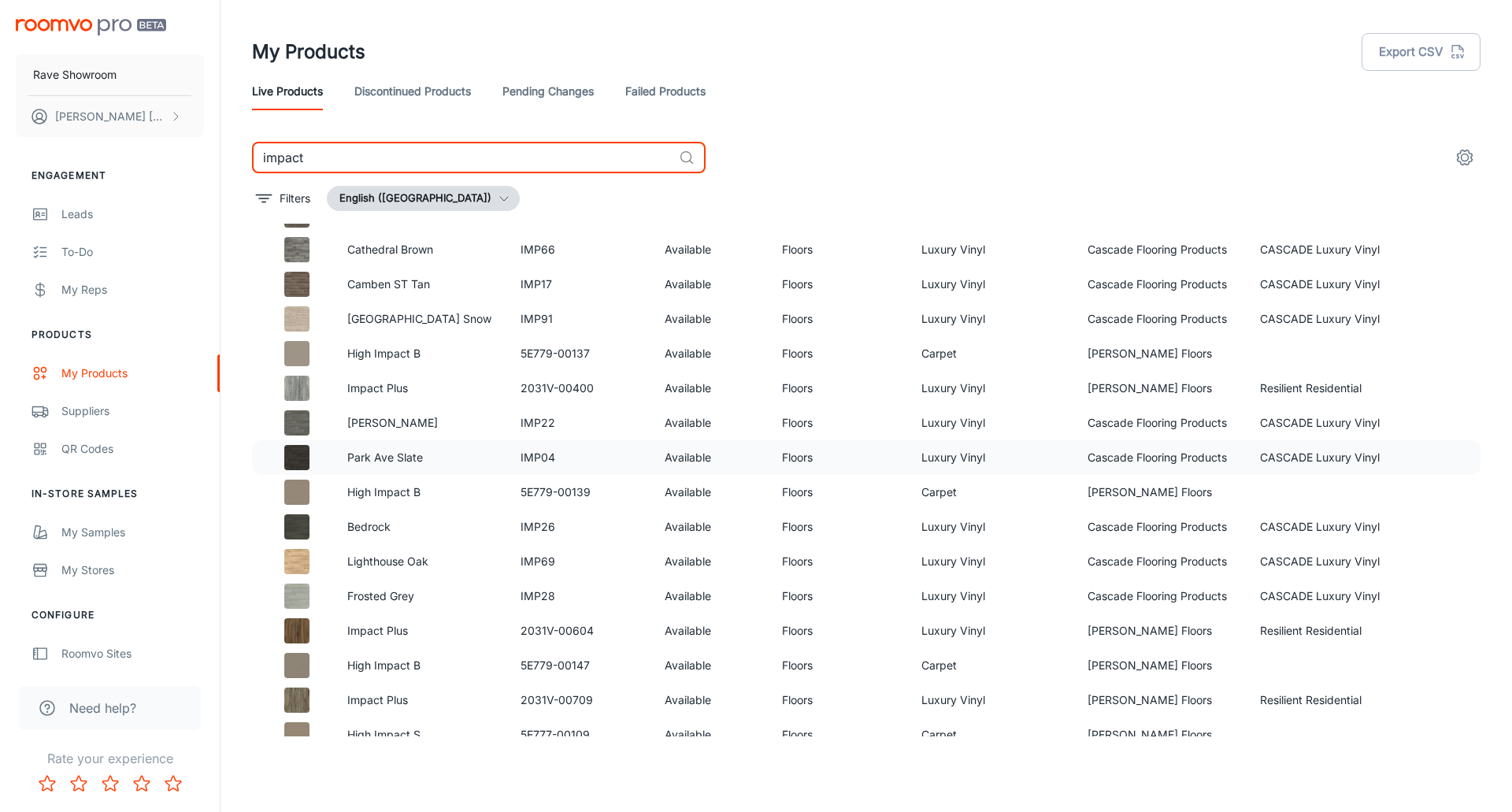
type input "impact"
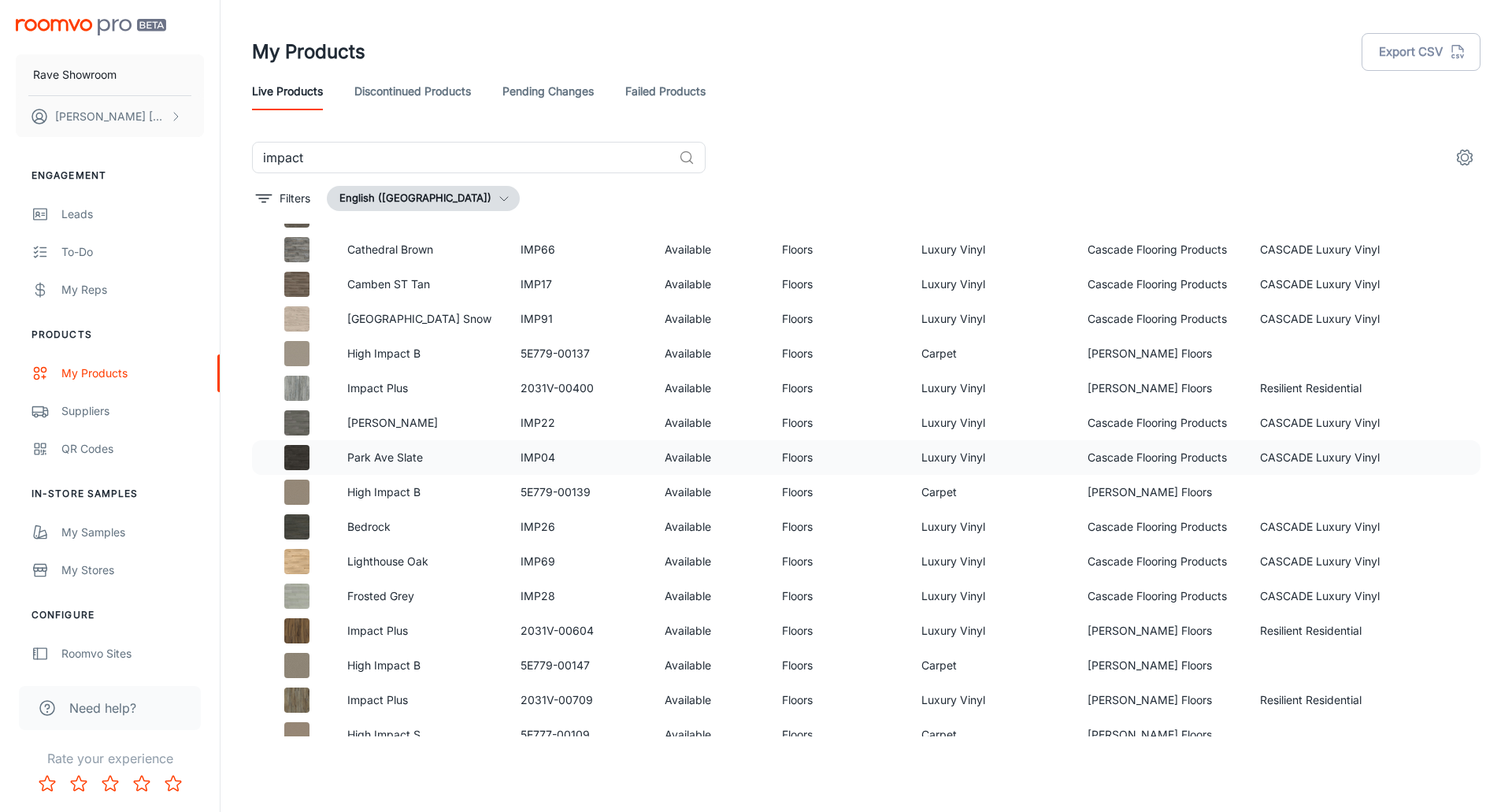
click at [303, 457] on img at bounding box center [297, 458] width 26 height 26
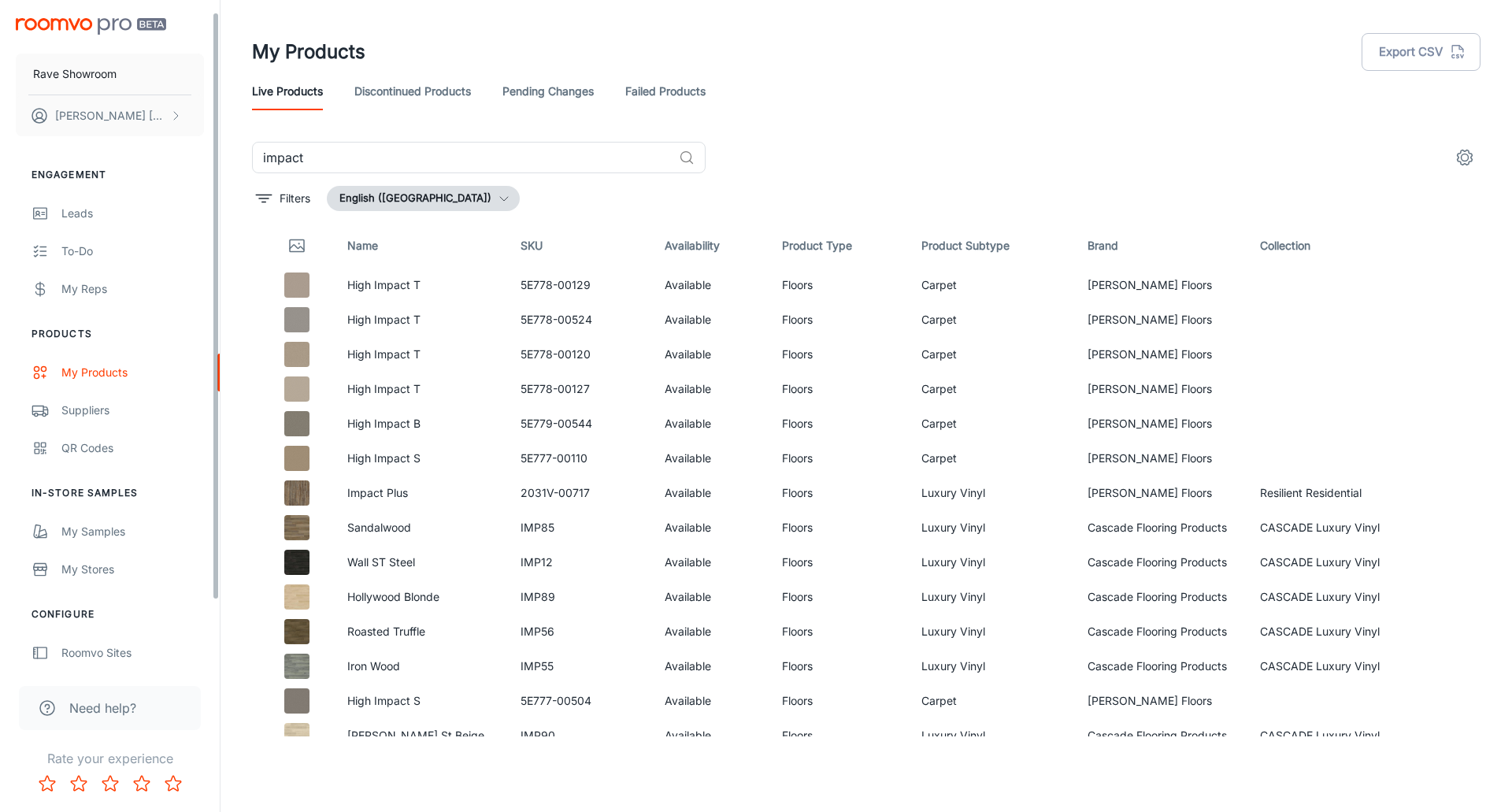
scroll to position [0, 0]
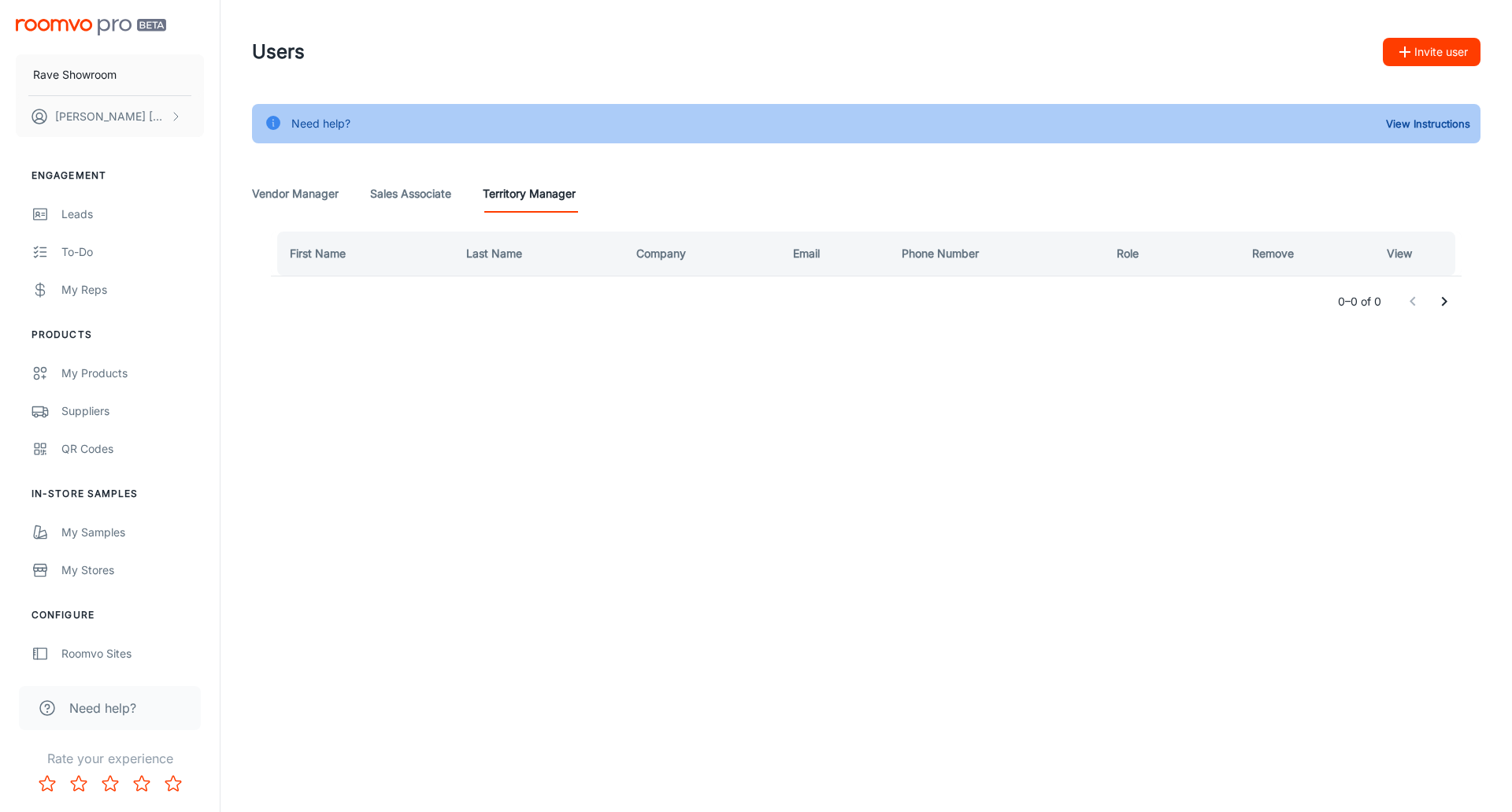
click at [407, 196] on Associate "Sales Associate" at bounding box center [410, 193] width 81 height 37
click at [301, 197] on Manager "Vendor Manager" at bounding box center [295, 193] width 87 height 37
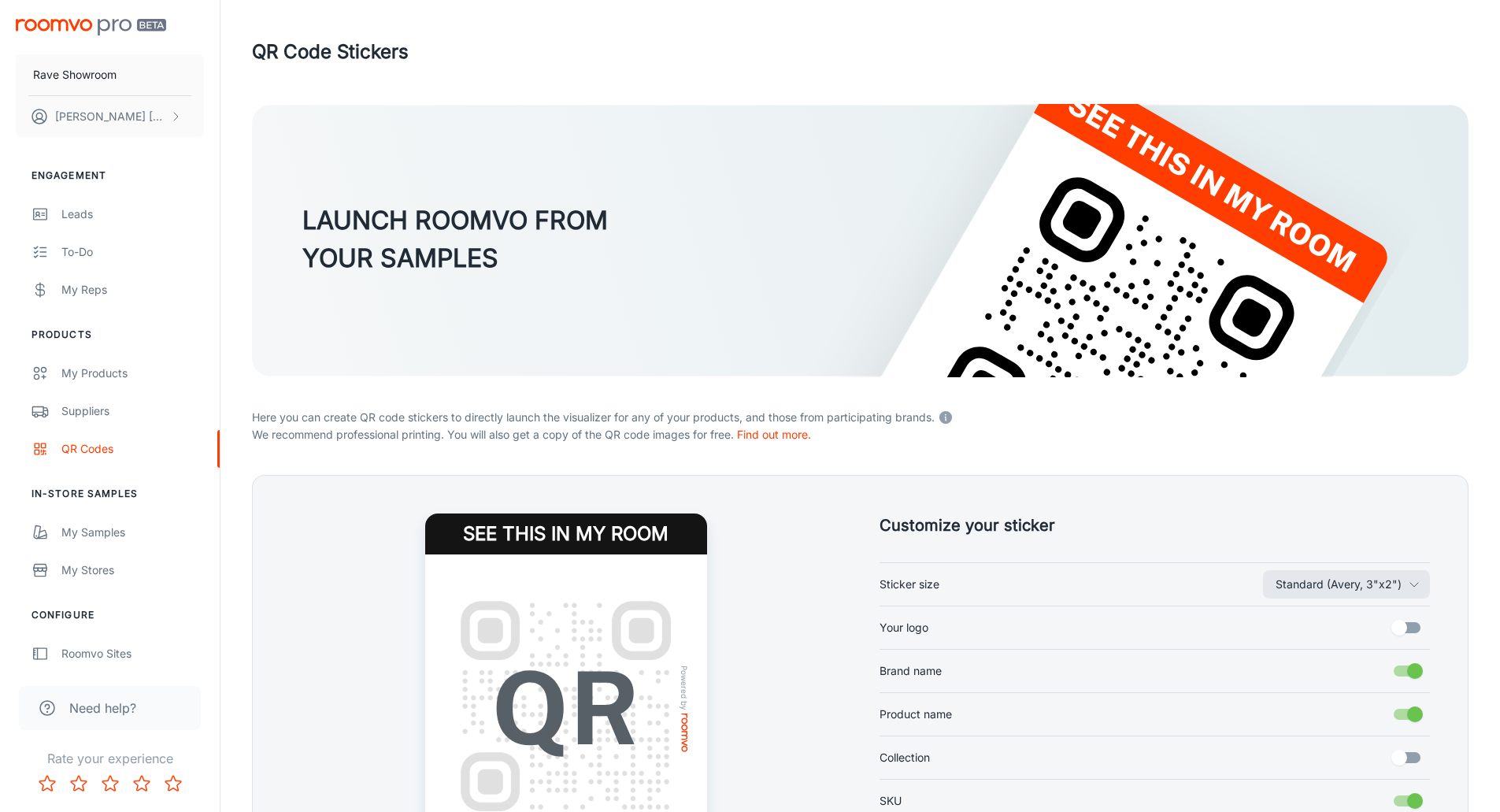
scroll to position [226, 0]
